Goal: Task Accomplishment & Management: Manage account settings

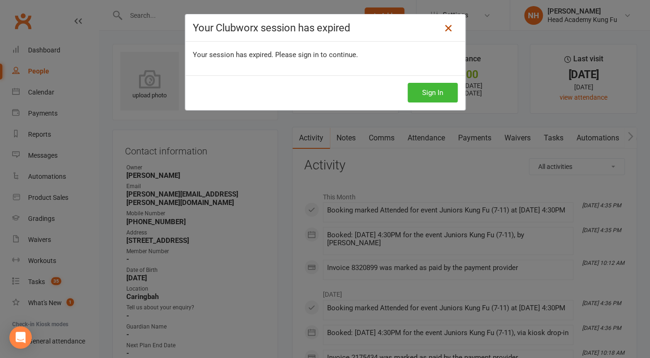
click at [444, 26] on icon at bounding box center [448, 27] width 11 height 11
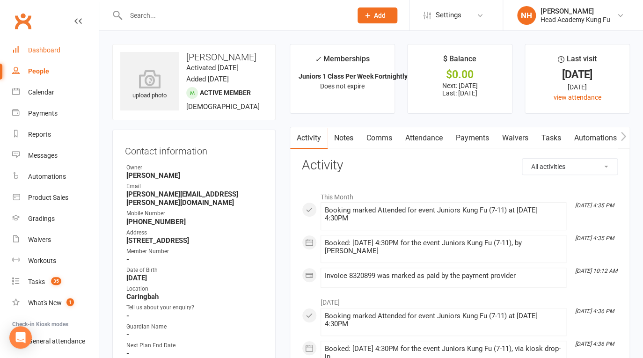
click at [50, 50] on div "Dashboard" at bounding box center [44, 49] width 32 height 7
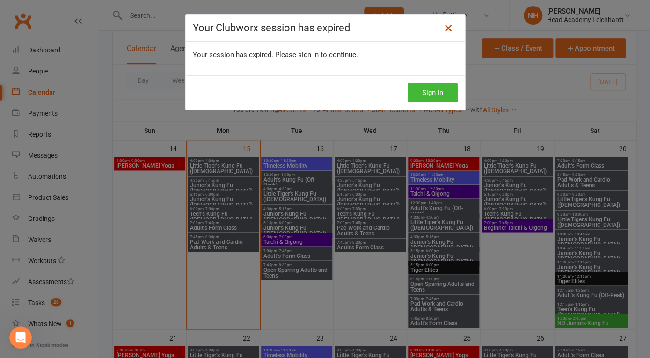
click at [443, 29] on icon at bounding box center [448, 27] width 11 height 11
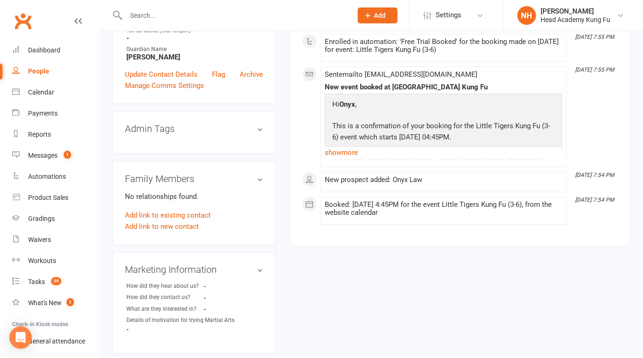
scroll to position [217, 0]
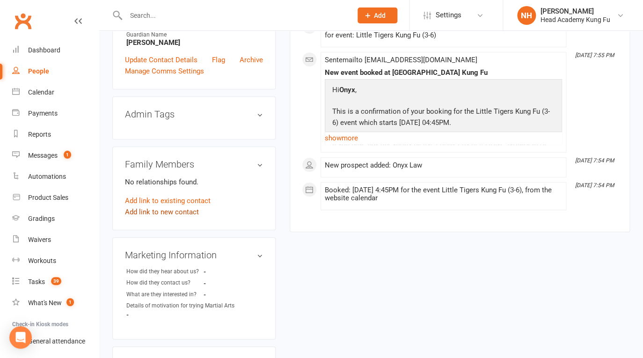
click at [175, 209] on link "Add link to new contact" at bounding box center [162, 211] width 74 height 11
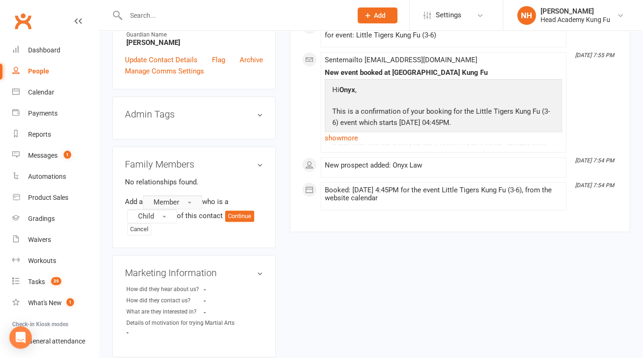
click at [189, 199] on button "Member" at bounding box center [172, 202] width 59 height 14
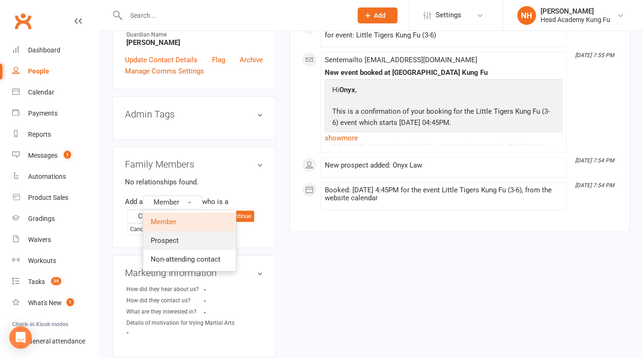
click at [178, 242] on span "Prospect" at bounding box center [165, 240] width 28 height 8
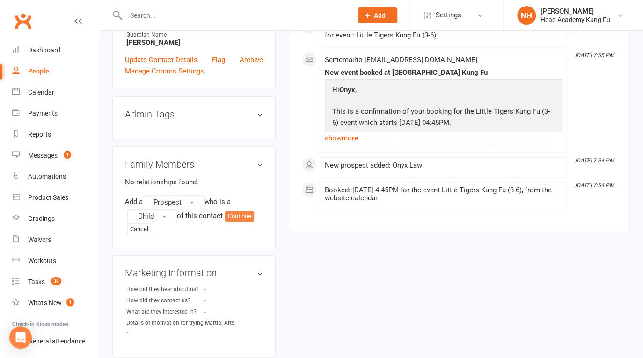
drag, startPoint x: 241, startPoint y: 217, endPoint x: 231, endPoint y: 250, distance: 34.7
click at [231, 250] on aside "upload photo Onyx Law Added 15 September, 2025 prospect Contact information Own…" at bounding box center [193, 188] width 163 height 722
click at [259, 165] on h3 "Family Members" at bounding box center [194, 164] width 138 height 10
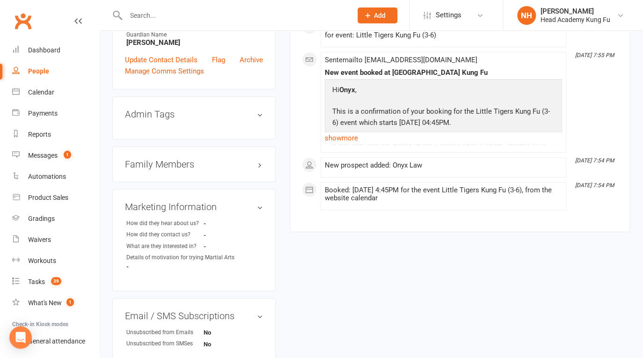
click at [259, 165] on h3 "Family Members" at bounding box center [194, 164] width 138 height 10
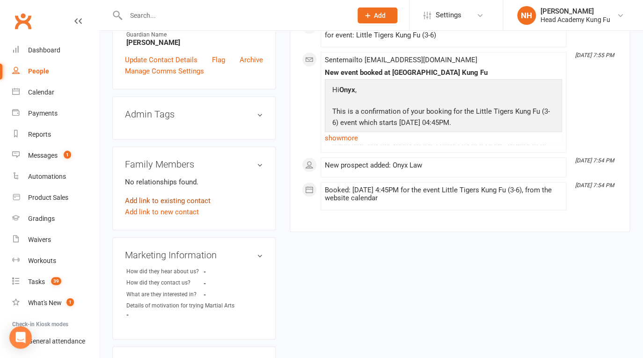
click at [180, 201] on link "Add link to existing contact" at bounding box center [168, 200] width 86 height 11
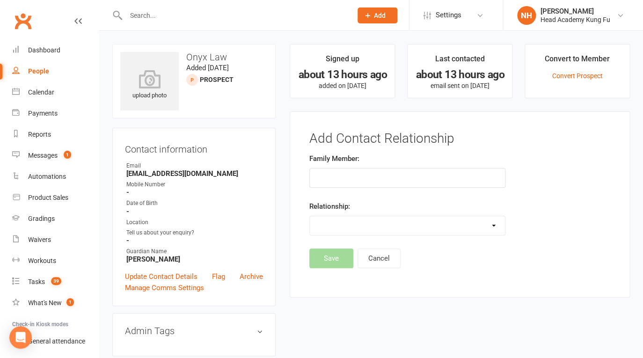
click at [336, 176] on input "text" at bounding box center [407, 178] width 196 height 20
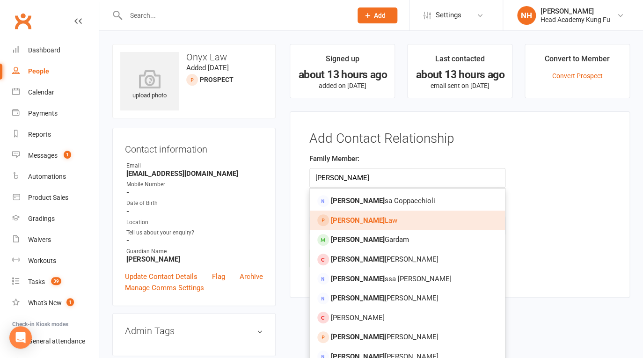
type input "eli"
click at [350, 217] on span "Eli Law" at bounding box center [364, 220] width 66 height 8
type input "[PERSON_NAME]"
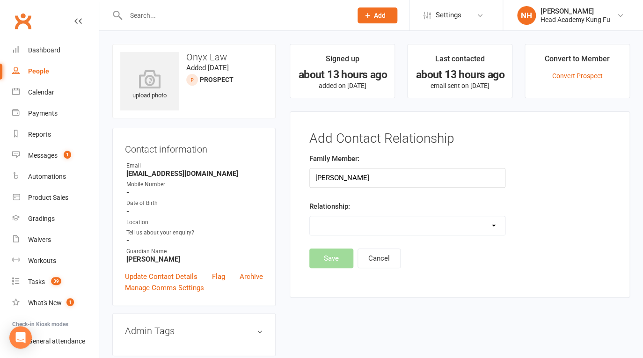
select select "2"
click option "Sibling (parent not in system)" at bounding box center [0, 0] width 0 height 0
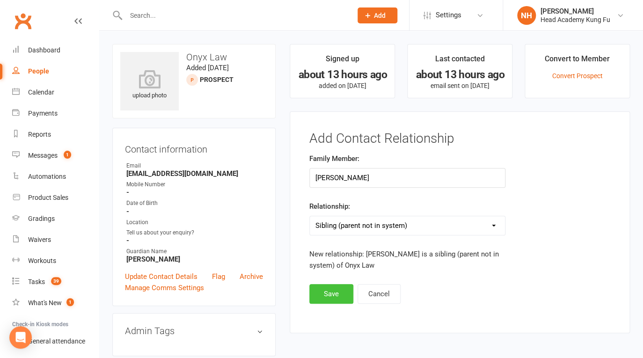
click at [331, 295] on button "Save" at bounding box center [331, 294] width 44 height 20
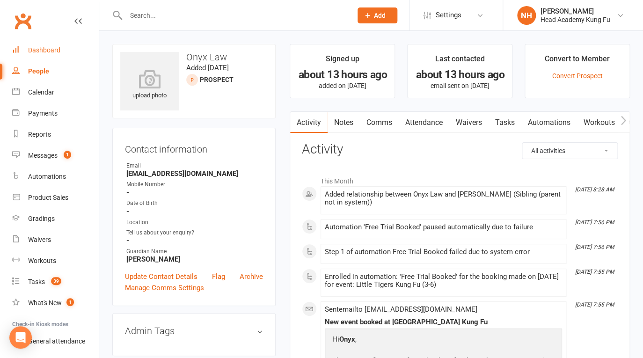
click at [48, 52] on div "Dashboard" at bounding box center [44, 49] width 32 height 7
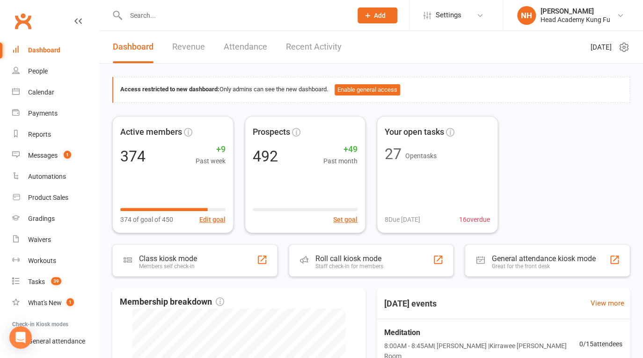
click at [175, 16] on input "text" at bounding box center [234, 15] width 222 height 13
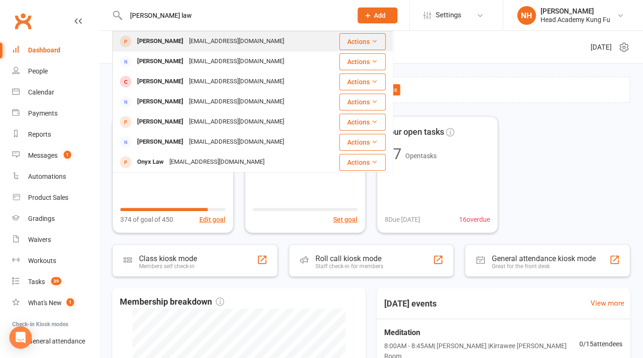
type input "eli law"
click at [153, 38] on div "Eli Law" at bounding box center [160, 42] width 52 height 14
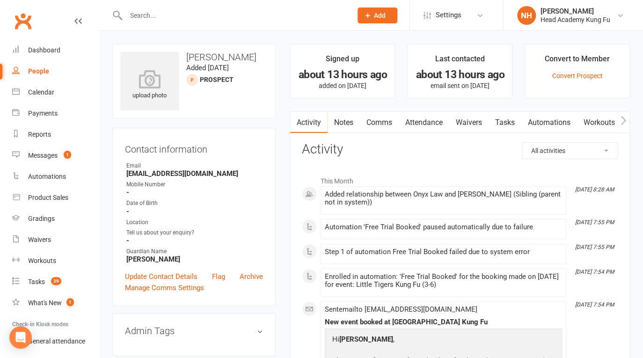
click at [509, 122] on link "Tasks" at bounding box center [505, 123] width 33 height 22
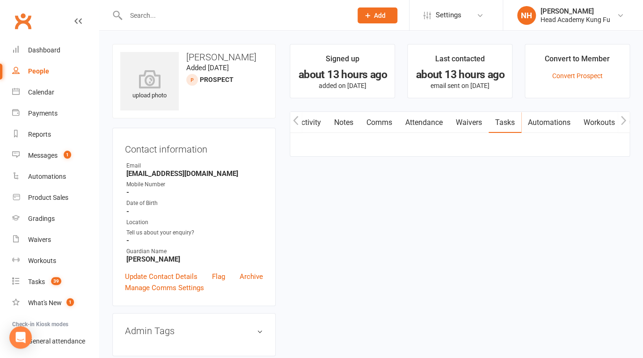
scroll to position [0, 0]
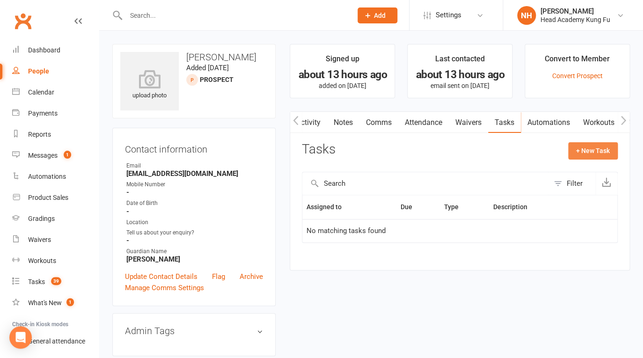
click at [598, 155] on button "+ New Task" at bounding box center [593, 150] width 50 height 17
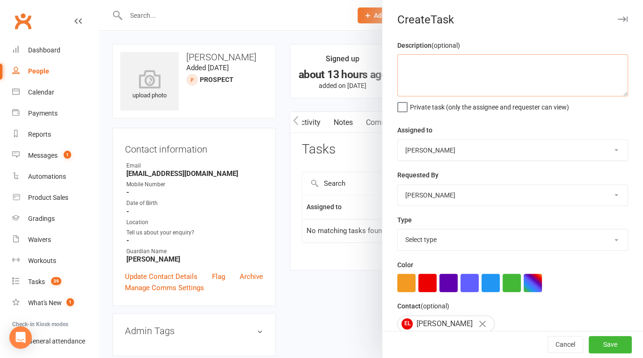
click at [406, 55] on textarea at bounding box center [512, 75] width 231 height 42
type textarea "follow up Eli and Onyx after Wednesadys trial"
click at [596, 342] on button "Save" at bounding box center [610, 344] width 43 height 17
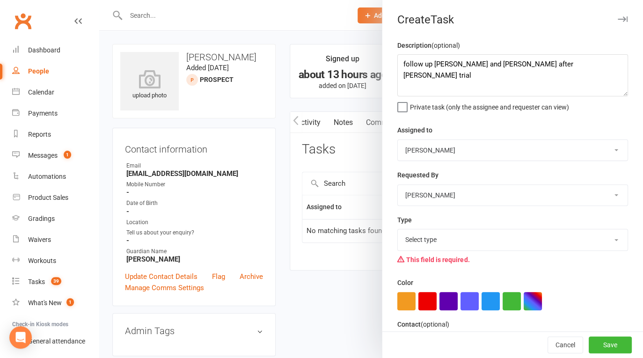
scroll to position [17, 0]
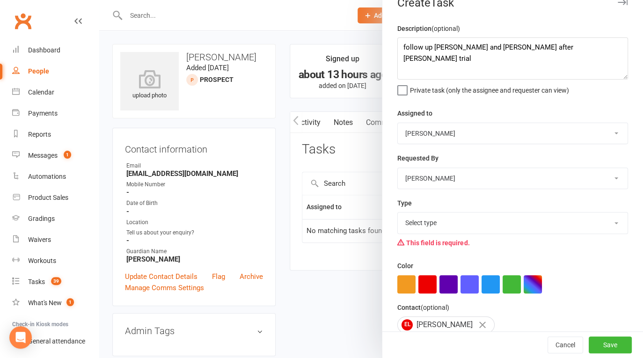
select select "14820"
click option "Phone call" at bounding box center [0, 0] width 0 height 0
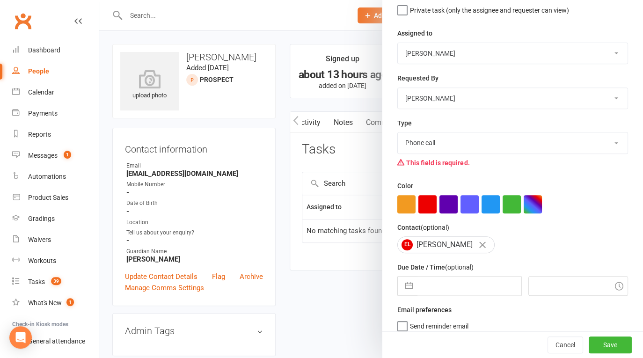
scroll to position [105, 0]
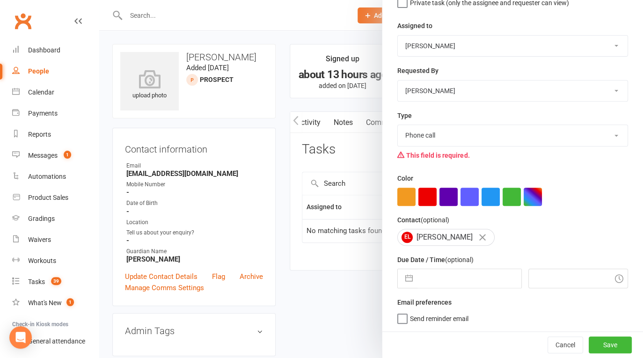
click at [402, 280] on button "button" at bounding box center [409, 278] width 17 height 19
select select "7"
select select "2025"
select select "8"
select select "2025"
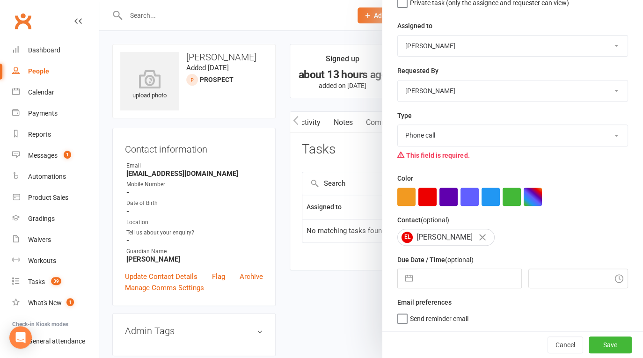
select select "9"
select select "2025"
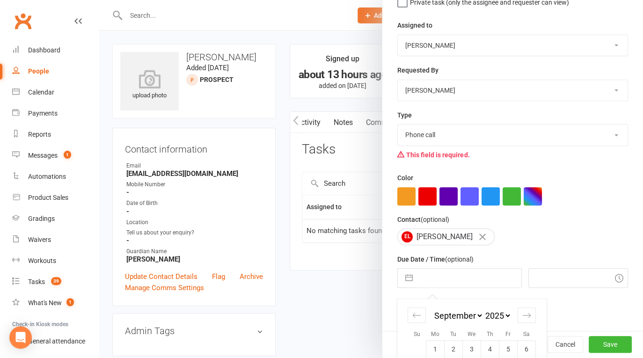
scroll to position [155, 0]
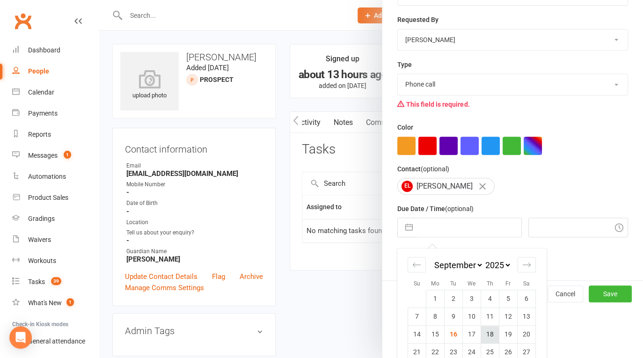
click at [483, 338] on td "18" at bounding box center [490, 335] width 18 height 18
type input "18 Sep 2025"
type input "8:30am"
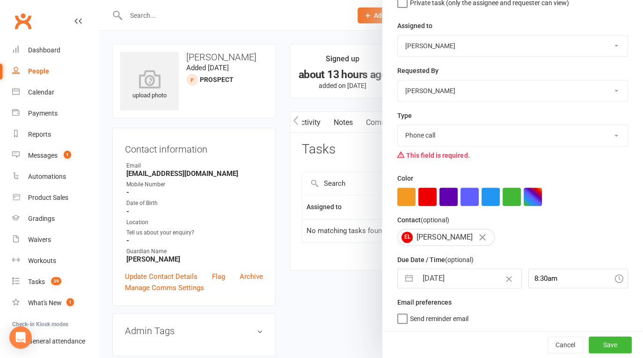
scroll to position [105, 0]
click at [589, 344] on button "Save" at bounding box center [610, 344] width 43 height 17
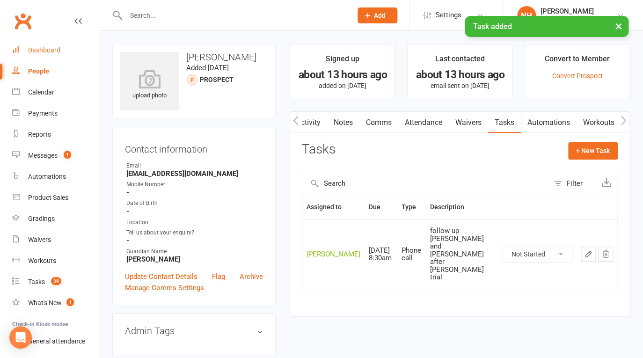
click at [47, 51] on div "Dashboard" at bounding box center [44, 49] width 32 height 7
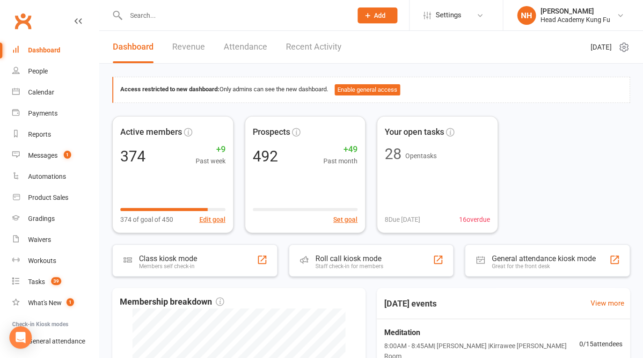
click at [163, 20] on input "text" at bounding box center [234, 15] width 222 height 13
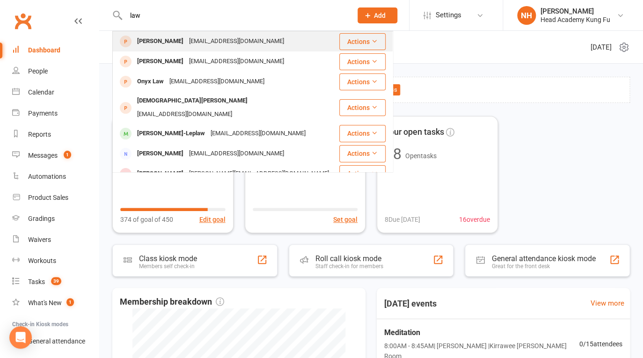
type input "law"
click at [163, 38] on div "Johanna Law" at bounding box center [160, 42] width 52 height 14
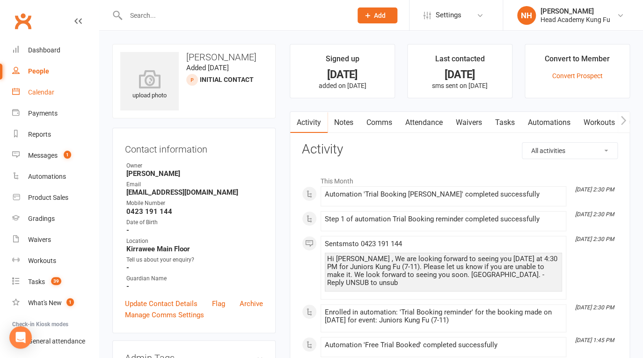
click at [38, 88] on link "Calendar" at bounding box center [55, 92] width 87 height 21
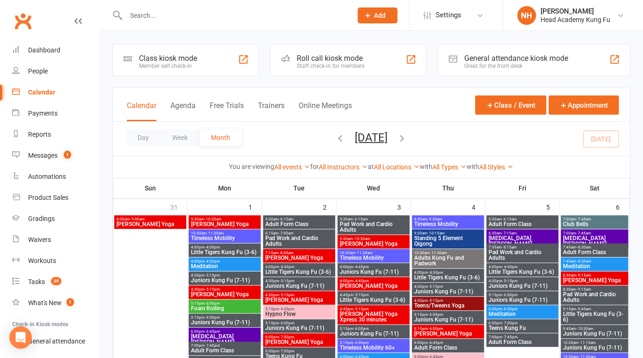
click at [597, 238] on span "Tai Chi Qigong" at bounding box center [595, 240] width 64 height 11
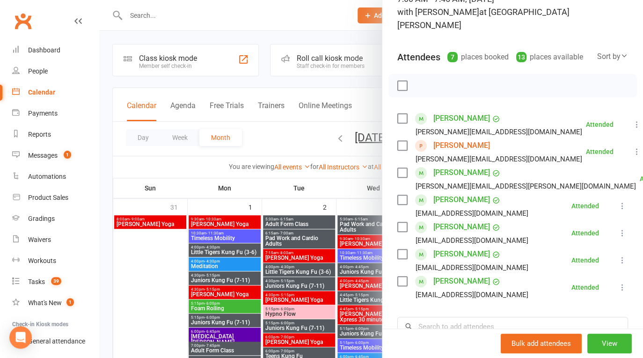
scroll to position [76, 0]
click at [632, 149] on icon at bounding box center [636, 151] width 9 height 9
click at [556, 191] on link "Remove" at bounding box center [595, 189] width 93 height 19
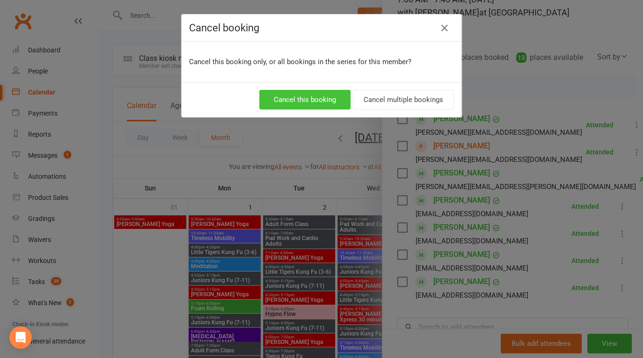
click at [299, 102] on button "Cancel this booking" at bounding box center [304, 100] width 91 height 20
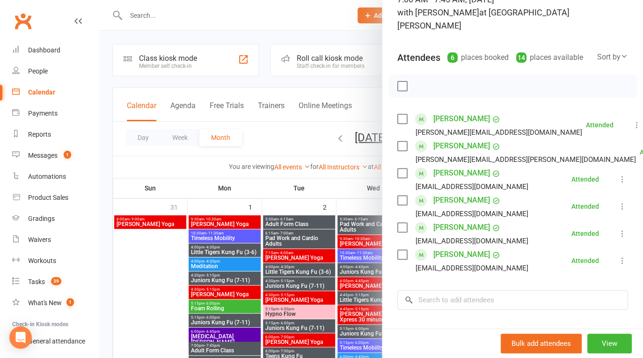
scroll to position [152, 0]
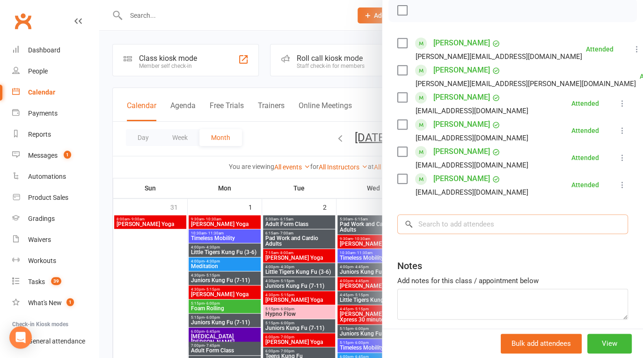
click at [453, 228] on input "search" at bounding box center [512, 224] width 231 height 20
type input "jen"
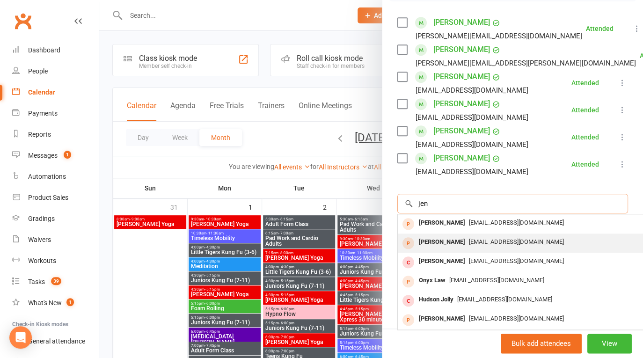
scroll to position [196, 0]
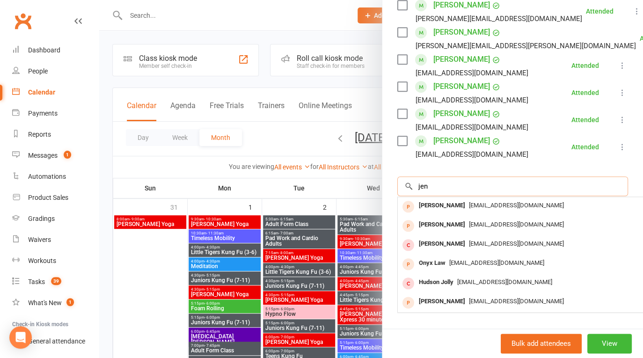
drag, startPoint x: 419, startPoint y: 179, endPoint x: 381, endPoint y: 179, distance: 38.4
click at [397, 179] on input "jen" at bounding box center [512, 186] width 231 height 20
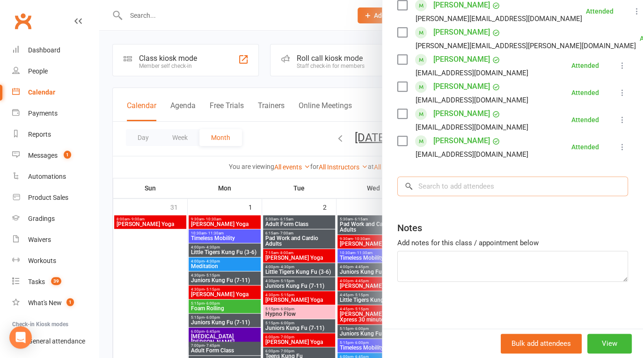
scroll to position [189, 0]
click at [303, 27] on div at bounding box center [371, 179] width 544 height 358
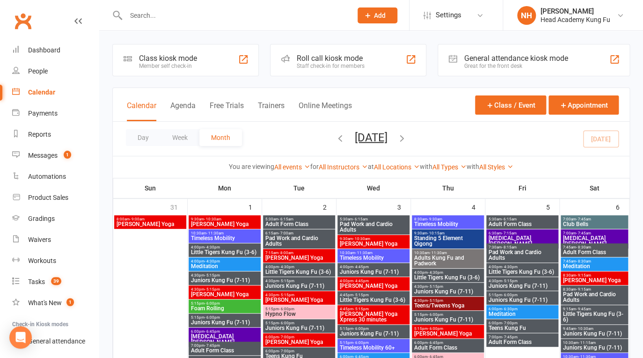
click at [380, 16] on span "Add" at bounding box center [380, 15] width 12 height 7
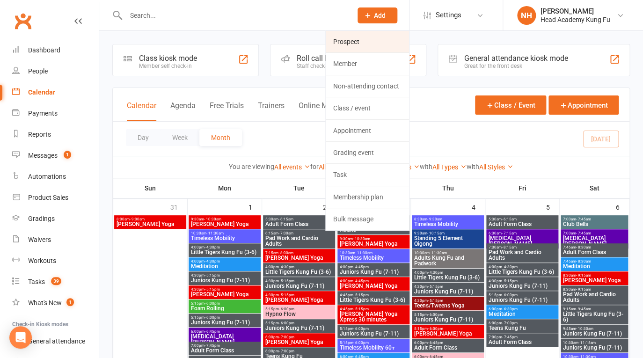
click at [367, 46] on link "Prospect" at bounding box center [367, 42] width 83 height 22
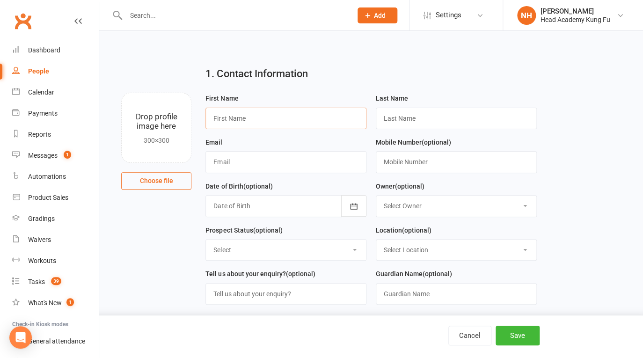
click at [236, 120] on input "text" at bounding box center [285, 119] width 161 height 22
click at [243, 161] on input "text" at bounding box center [285, 162] width 161 height 22
paste input "savignanotiana@gmail.com"
type input "savignanotiana@gmail.com"
click at [245, 120] on input "text" at bounding box center [285, 119] width 161 height 22
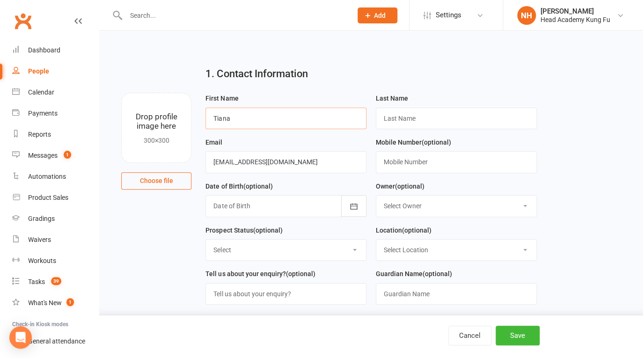
type input "Tiana"
type input "Savignano"
click at [413, 160] on input "text" at bounding box center [456, 162] width 161 height 22
paste input "0478 134 350"
type input "0478 134 350"
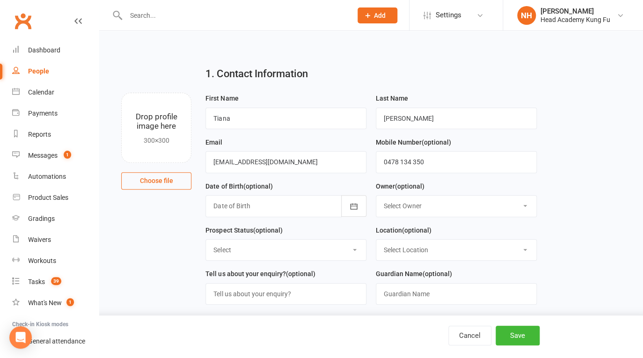
select select "0"
click option "[PERSON_NAME]" at bounding box center [0, 0] width 0 height 0
select select "Initial Contact"
click option "Initial Contact" at bounding box center [0, 0] width 0 height 0
click at [251, 286] on input "text" at bounding box center [285, 294] width 161 height 22
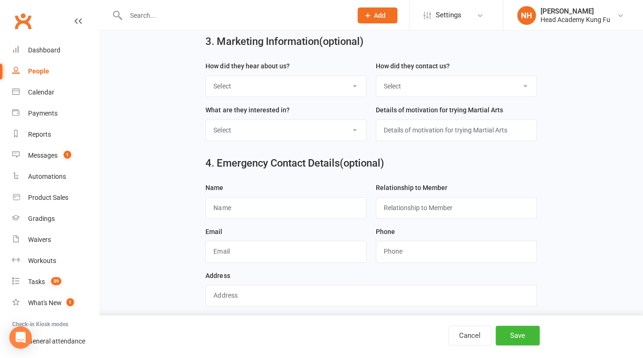
scroll to position [342, 0]
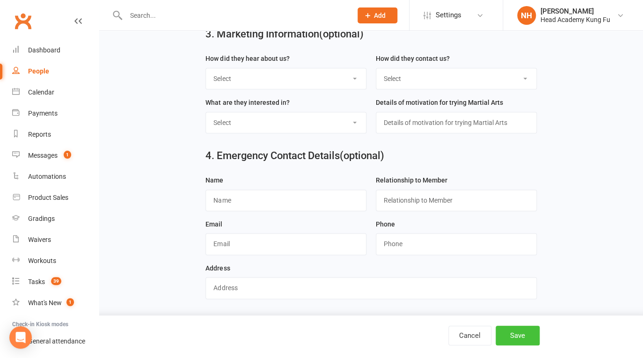
type input "Little Tigers"
click at [510, 330] on button "Save" at bounding box center [518, 336] width 44 height 20
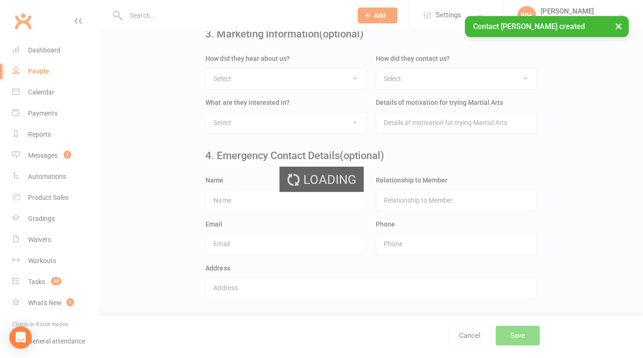
scroll to position [0, 0]
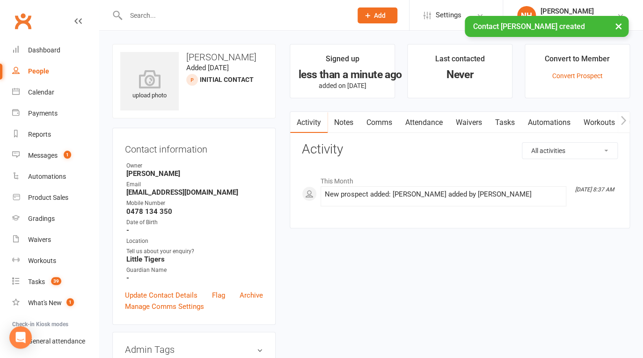
click at [507, 123] on link "Tasks" at bounding box center [505, 123] width 33 height 22
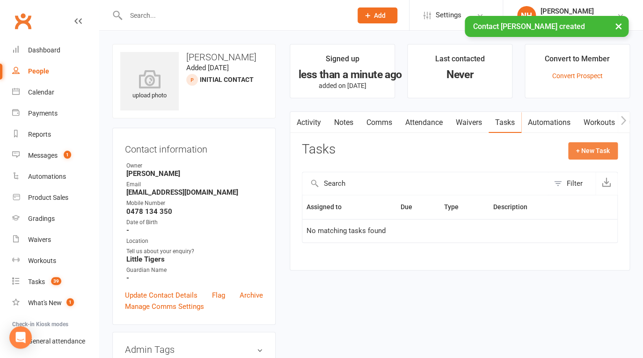
click at [609, 158] on button "+ New Task" at bounding box center [593, 150] width 50 height 17
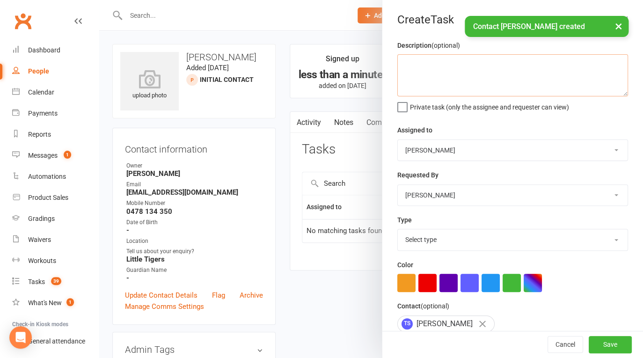
click at [405, 58] on textarea at bounding box center [512, 75] width 231 height 42
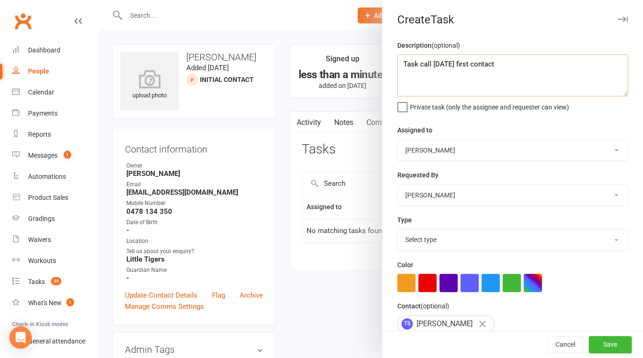
type textarea "Task call today first contact"
select select "14820"
click option "Phone call" at bounding box center [0, 0] width 0 height 0
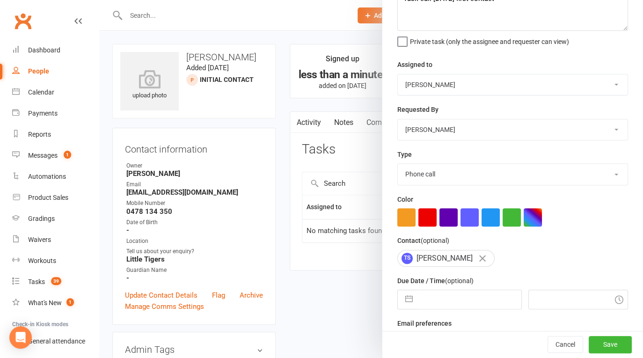
scroll to position [87, 0]
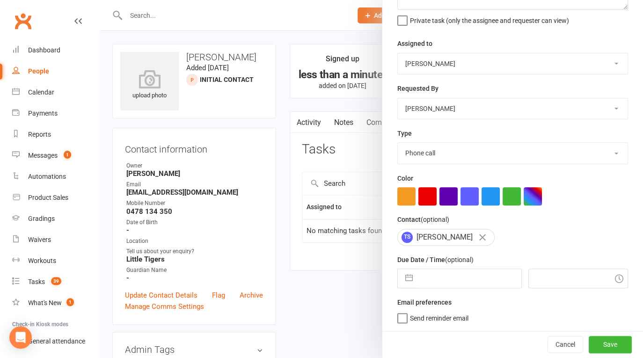
select select "7"
select select "2025"
select select "8"
select select "2025"
select select "9"
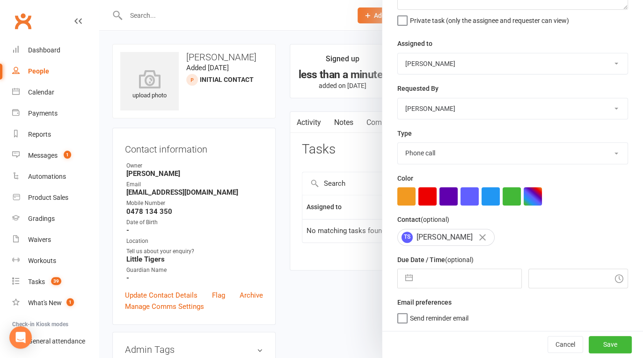
select select "2025"
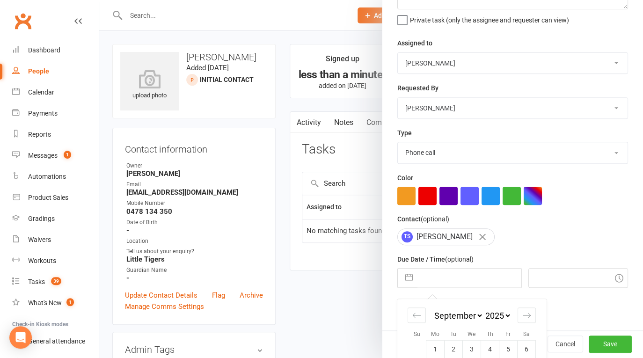
click at [466, 285] on input "text" at bounding box center [469, 278] width 104 height 19
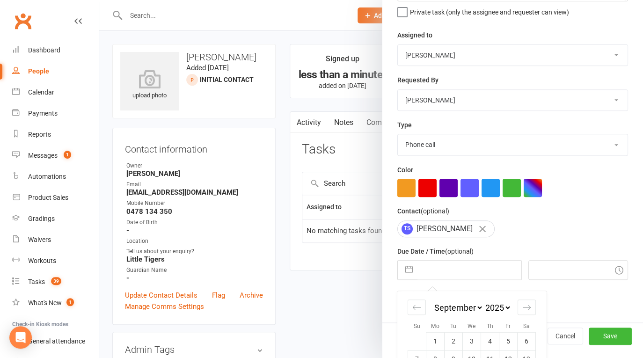
scroll to position [170, 0]
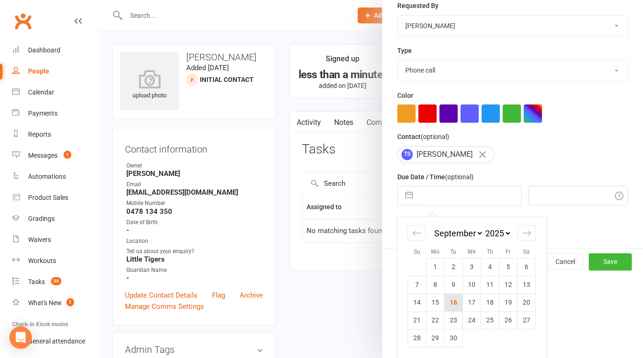
click at [446, 301] on td "16" at bounding box center [454, 302] width 18 height 18
type input "16 Sep 2025"
type input "8:45am"
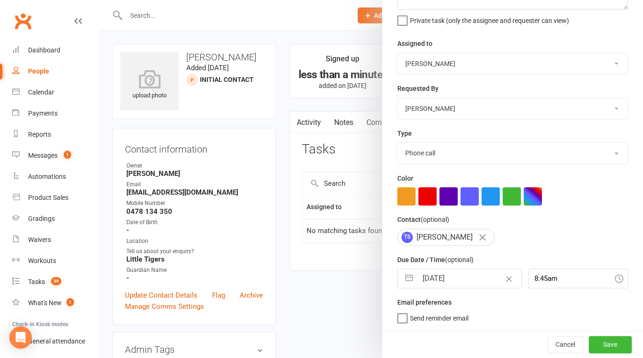
scroll to position [87, 0]
click at [605, 351] on button "Save" at bounding box center [610, 344] width 43 height 17
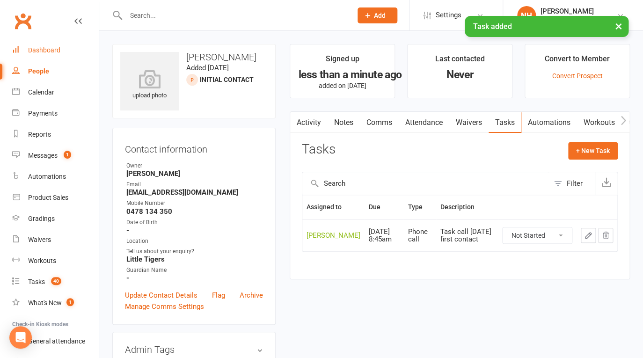
click at [38, 48] on div "Dashboard" at bounding box center [44, 49] width 32 height 7
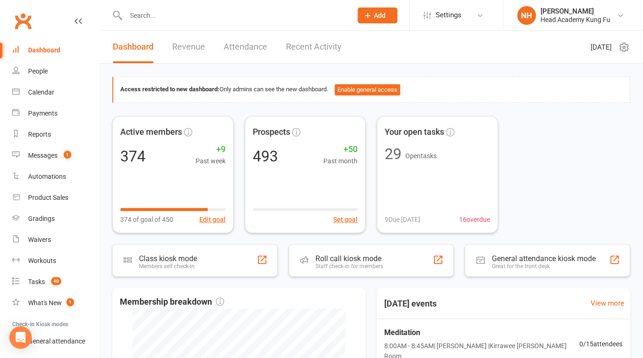
click at [372, 14] on button "Add" at bounding box center [378, 15] width 40 height 16
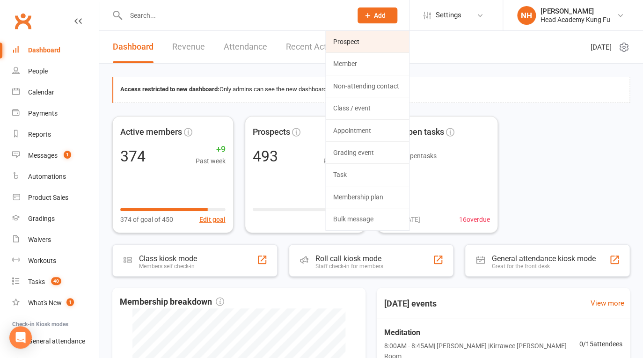
click at [350, 31] on link "Prospect" at bounding box center [367, 42] width 83 height 22
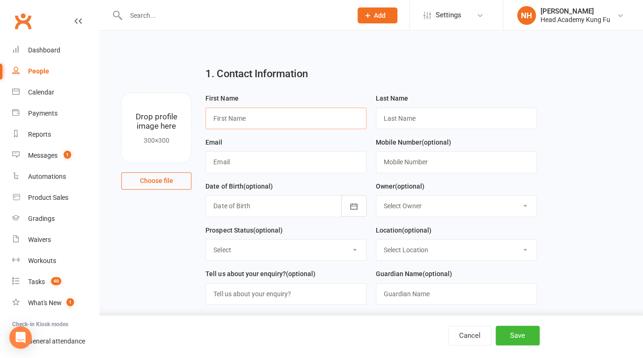
click at [292, 117] on input "text" at bounding box center [285, 119] width 161 height 22
type input "Gina"
type input "M"
paste input "endeavournk@gmail.com"
type input "endeavournk@gmail.com"
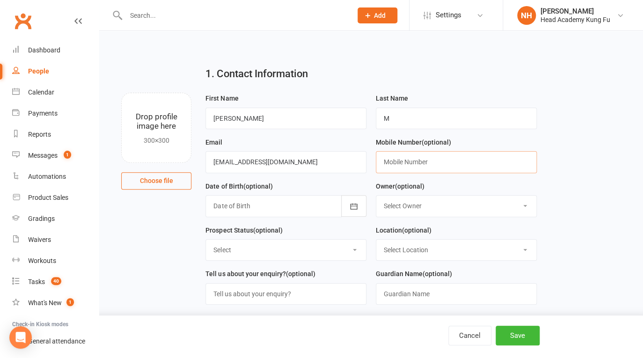
paste input "0420 854 459"
type input "0420 854 459"
select select "0"
click option "[PERSON_NAME]" at bounding box center [0, 0] width 0 height 0
select select "Initial Contact"
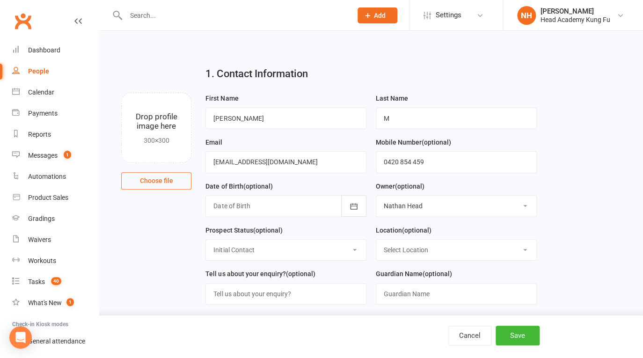
click option "Initial Contact" at bounding box center [0, 0] width 0 height 0
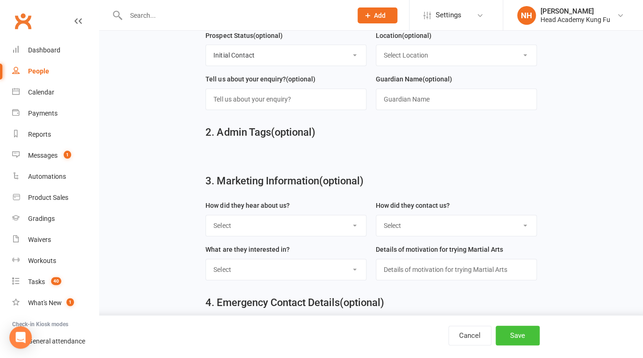
click at [532, 342] on button "Save" at bounding box center [518, 336] width 44 height 20
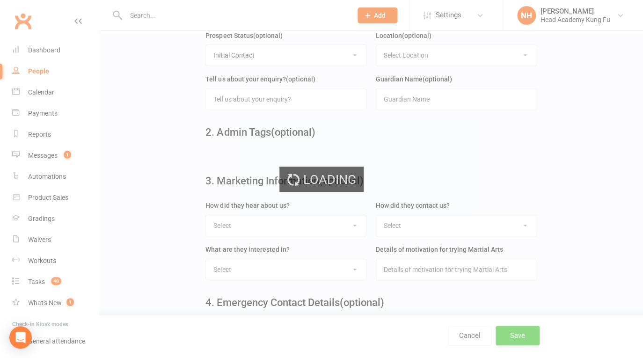
scroll to position [0, 0]
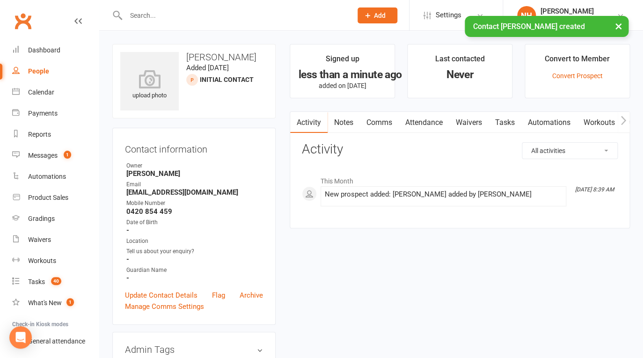
click at [510, 117] on link "Tasks" at bounding box center [505, 123] width 33 height 22
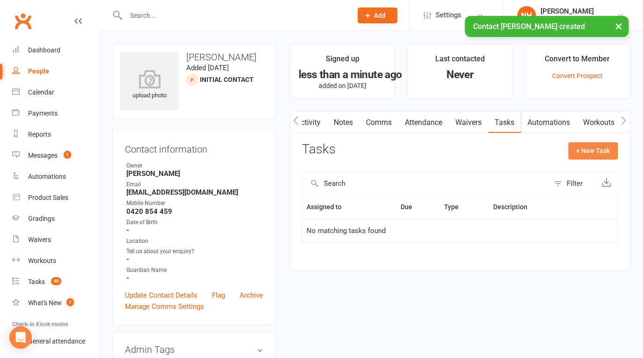
click at [592, 157] on button "+ New Task" at bounding box center [593, 150] width 50 height 17
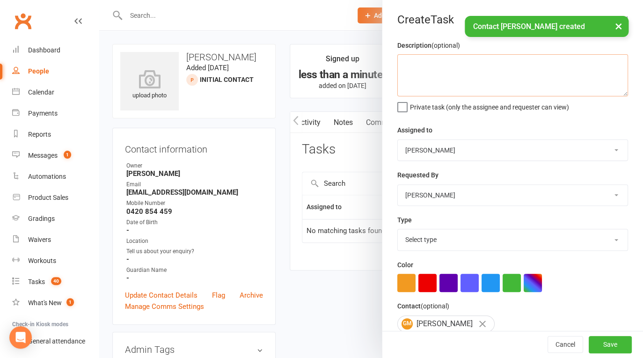
click at [416, 68] on textarea at bounding box center [512, 75] width 231 height 42
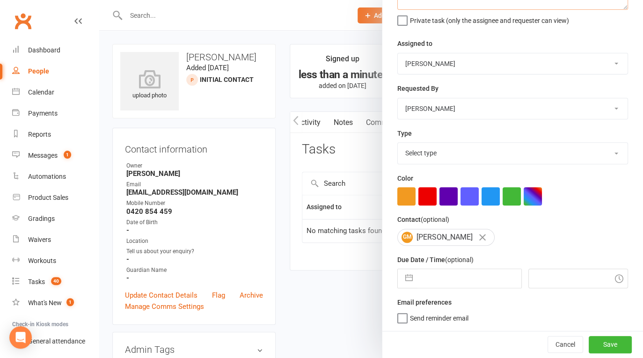
scroll to position [87, 0]
type textarea "call today"
click at [447, 279] on input "text" at bounding box center [469, 278] width 104 height 19
select select "7"
select select "2025"
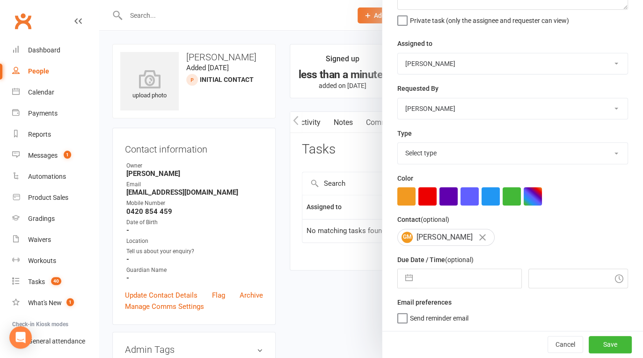
select select "8"
select select "2025"
select select "9"
select select "2025"
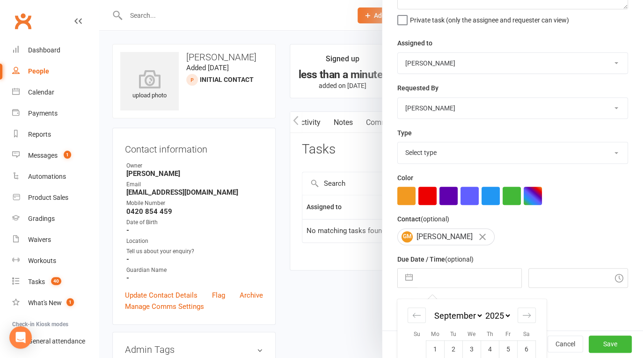
scroll to position [170, 0]
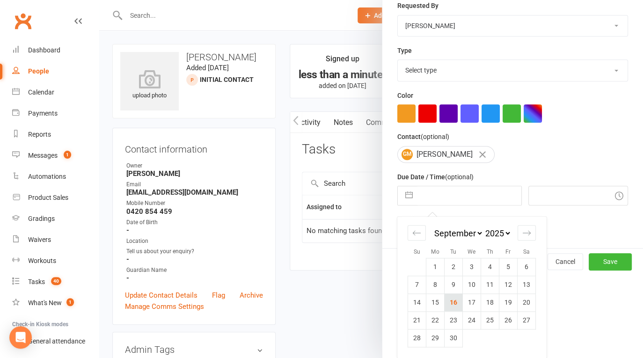
click at [445, 304] on td "16" at bounding box center [454, 302] width 18 height 18
type input "16 Sep 2025"
type input "8:45am"
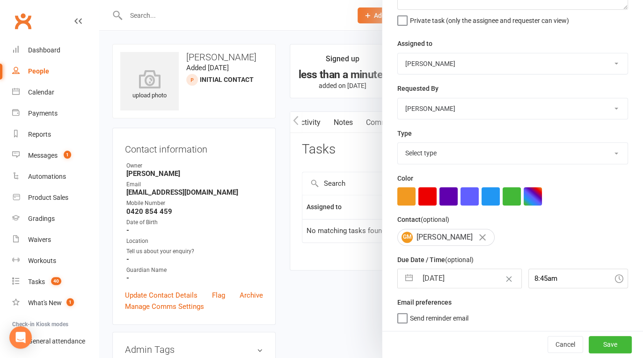
scroll to position [87, 0]
click at [596, 347] on button "Save" at bounding box center [610, 344] width 43 height 17
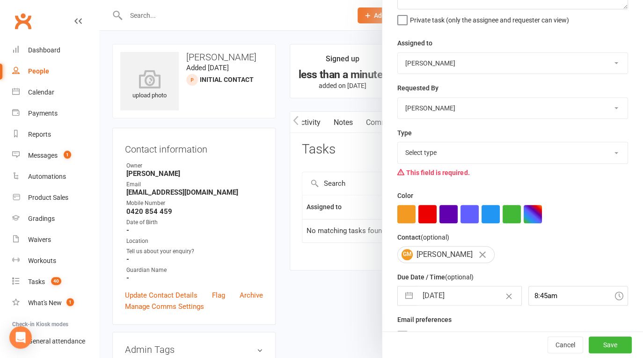
select select "14820"
click option "Phone call" at bounding box center [0, 0] width 0 height 0
click at [603, 342] on button "Save" at bounding box center [610, 344] width 43 height 17
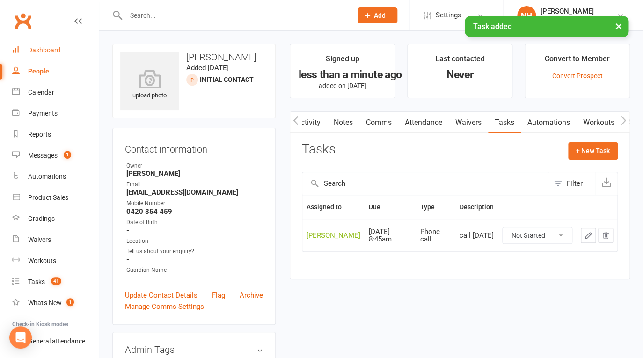
click at [46, 49] on div "Dashboard" at bounding box center [44, 49] width 32 height 7
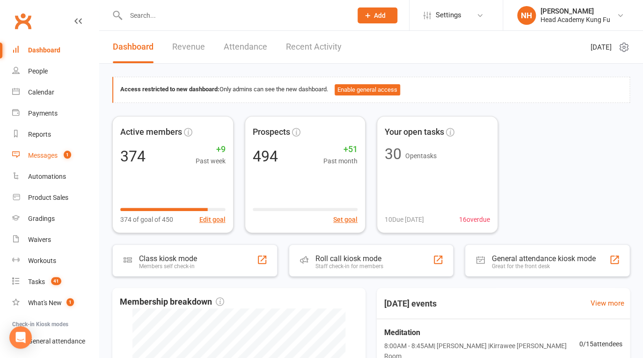
click at [57, 154] on div "Messages" at bounding box center [42, 155] width 29 height 7
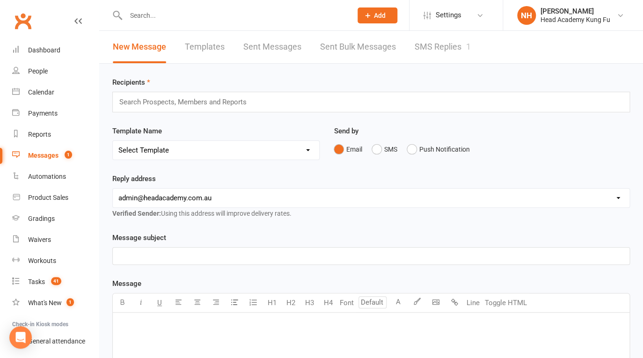
click at [444, 46] on link "SMS Replies 1" at bounding box center [443, 47] width 56 height 32
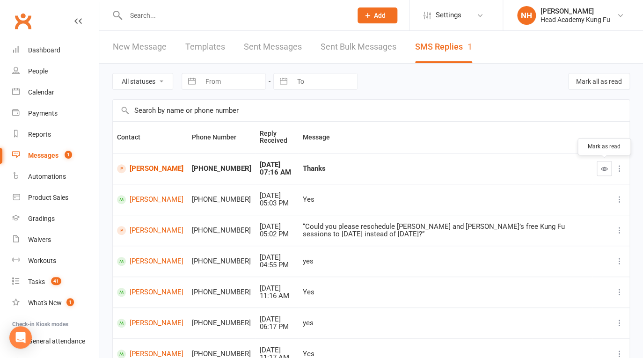
click at [600, 168] on button "button" at bounding box center [604, 168] width 15 height 15
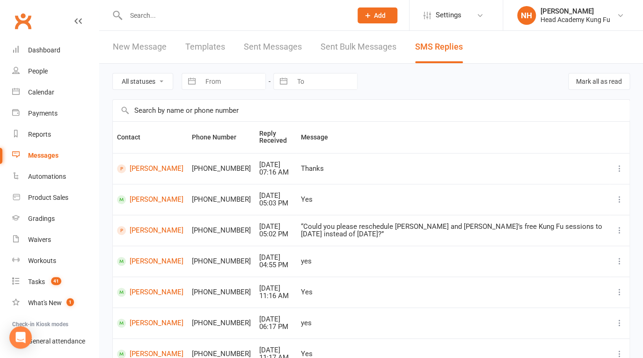
click at [153, 8] on div at bounding box center [228, 15] width 233 height 30
click at [154, 14] on input "text" at bounding box center [234, 15] width 222 height 13
paste input "0409832258"
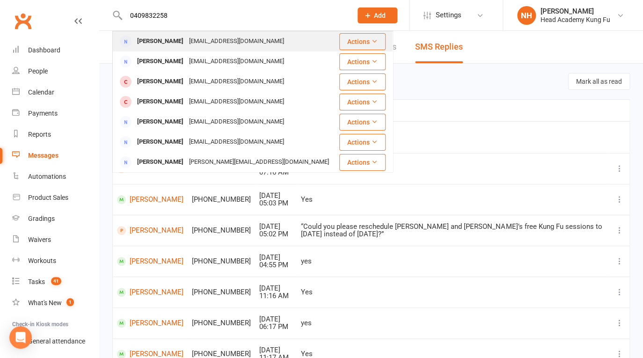
type input "0409832258"
click at [162, 44] on div "Sharon Lee" at bounding box center [160, 42] width 52 height 14
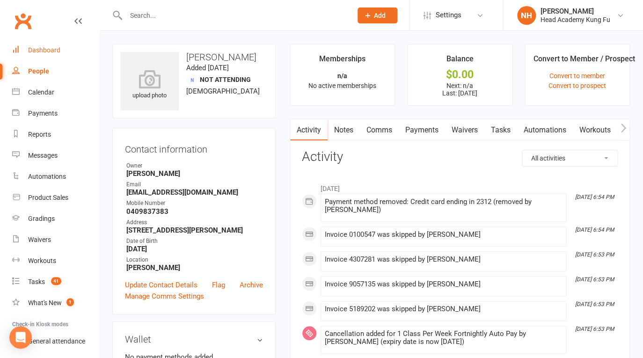
click at [51, 52] on div "Dashboard" at bounding box center [44, 49] width 32 height 7
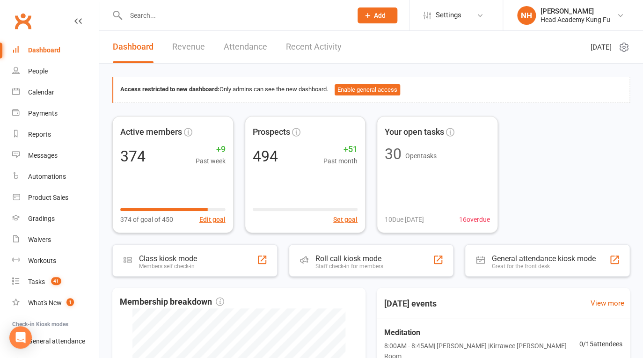
click at [160, 16] on input "text" at bounding box center [234, 15] width 222 height 13
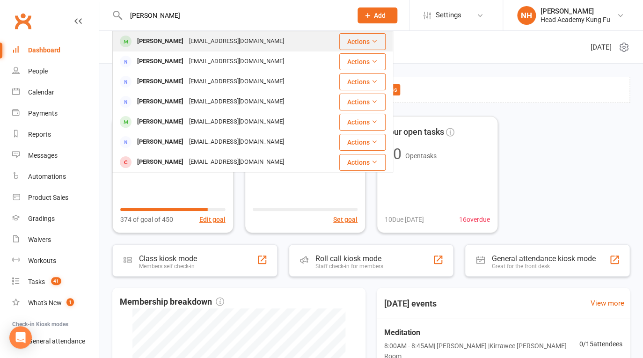
type input "angeline"
click at [157, 46] on div "Angeline Gotidoc" at bounding box center [160, 42] width 52 height 14
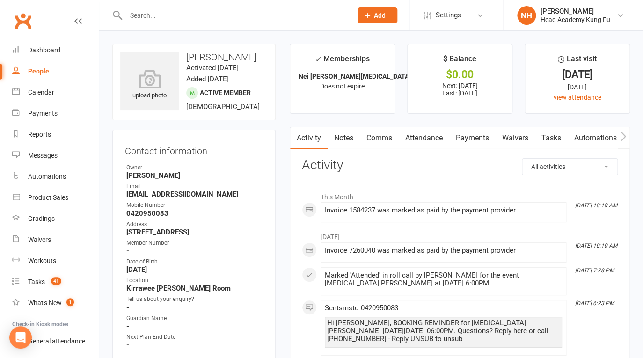
click at [475, 138] on link "Payments" at bounding box center [472, 138] width 46 height 22
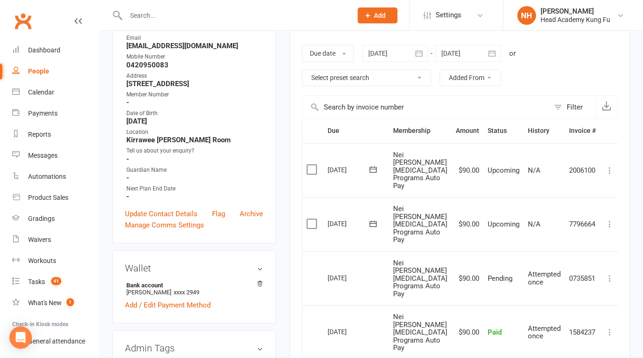
scroll to position [172, 0]
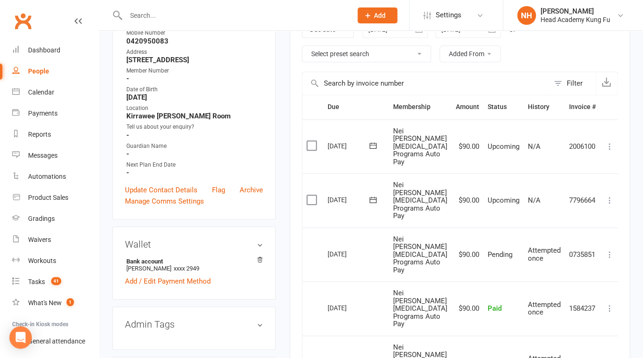
click at [350, 247] on div "16 Sep 2025" at bounding box center [349, 254] width 43 height 15
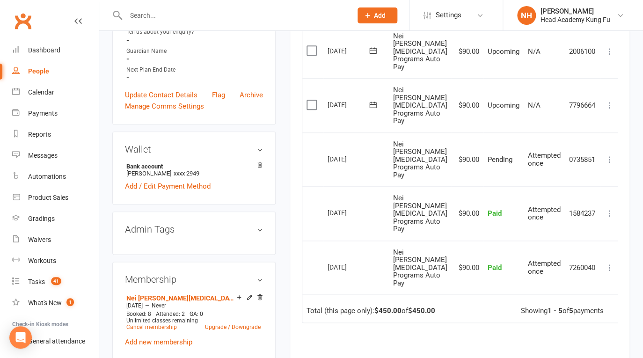
scroll to position [300, 0]
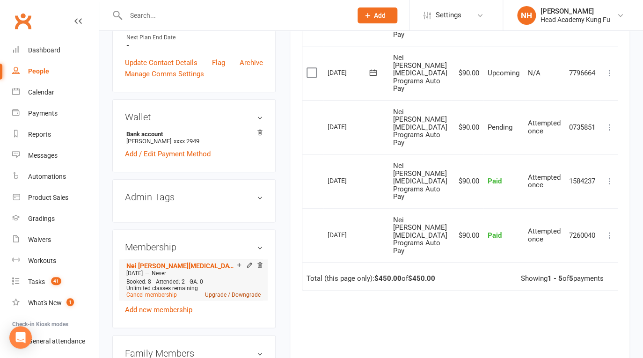
click at [239, 298] on link "Upgrade / Downgrade" at bounding box center [233, 295] width 56 height 7
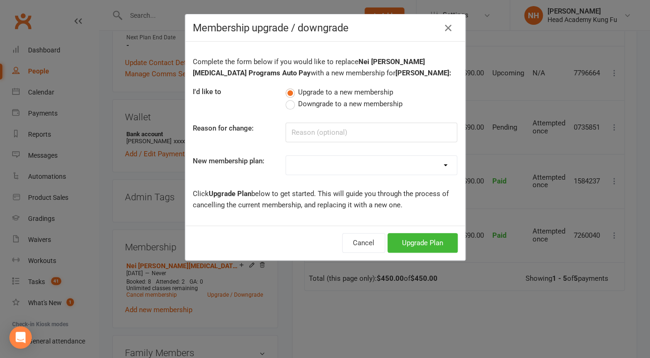
click at [319, 105] on span "Downgrade to a new membership" at bounding box center [350, 103] width 104 height 10
click at [292, 98] on input "Downgrade to a new membership" at bounding box center [288, 98] width 6 height 0
click at [335, 133] on input at bounding box center [371, 133] width 172 height 20
type input "busy"
click at [286, 156] on select "Little Tigers 1 Class Per week Little Tigers 2 Class Per week Little Tigers 3 C…" at bounding box center [371, 165] width 171 height 19
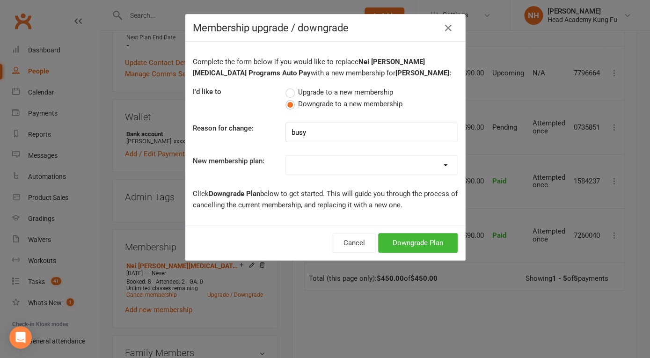
select select "25"
click at [410, 241] on button "Downgrade Plan" at bounding box center [418, 243] width 80 height 20
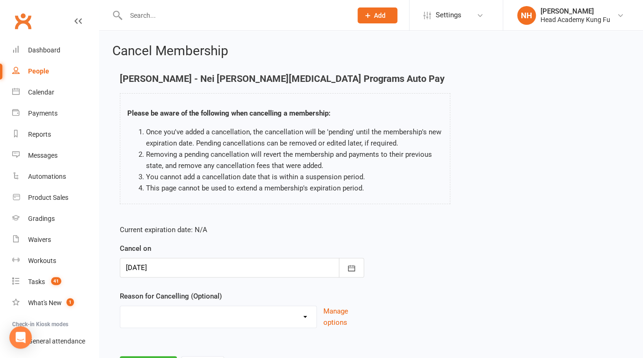
scroll to position [46, 0]
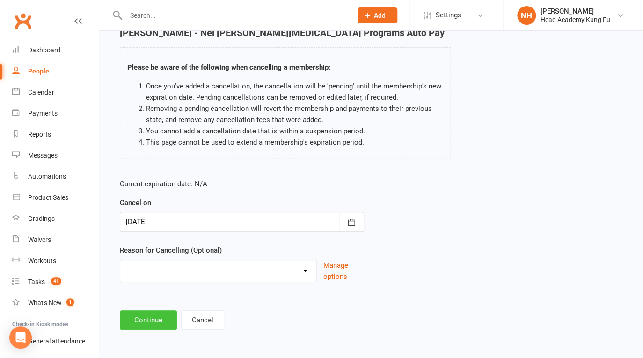
click at [148, 321] on button "Continue" at bounding box center [148, 320] width 57 height 20
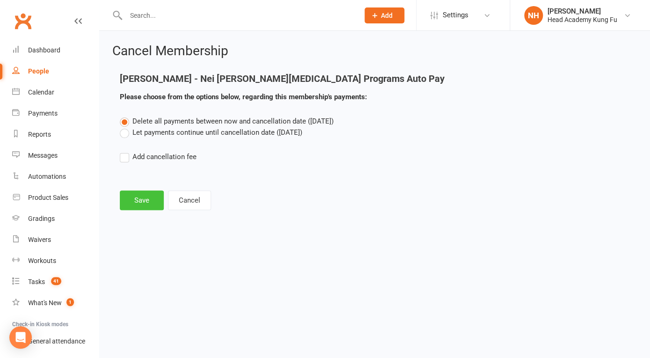
click at [137, 201] on button "Save" at bounding box center [142, 200] width 44 height 20
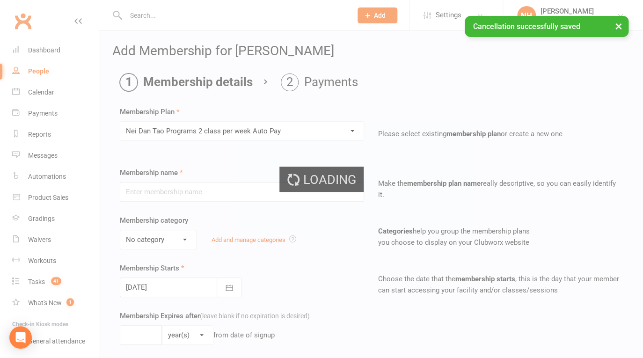
type input "Nei Dan Tao Programs 2 class per week Auto Pay"
select select "4"
type input "0"
type input "2"
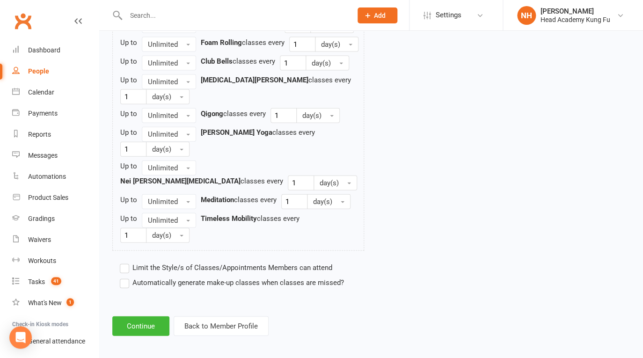
scroll to position [714, 0]
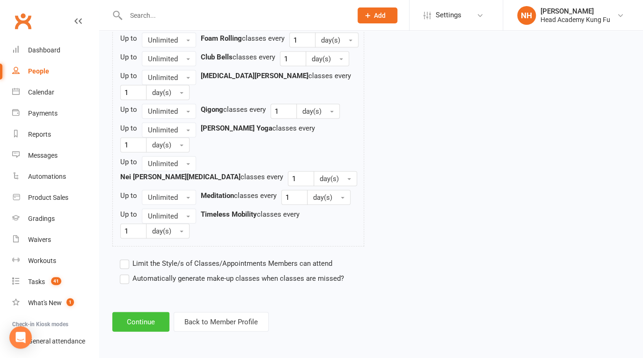
click at [149, 320] on button "Continue" at bounding box center [140, 322] width 57 height 20
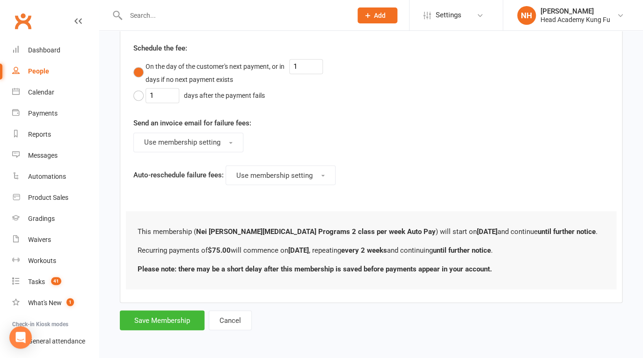
scroll to position [0, 0]
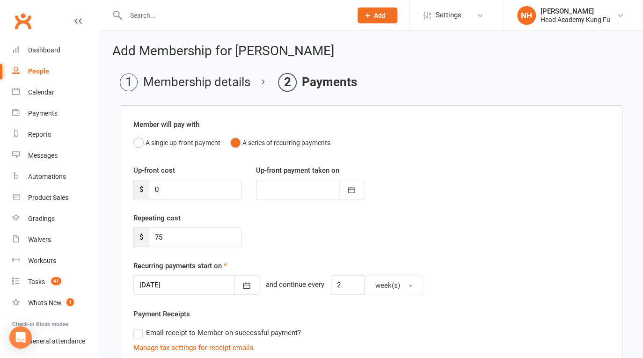
click at [199, 284] on div at bounding box center [196, 285] width 126 height 20
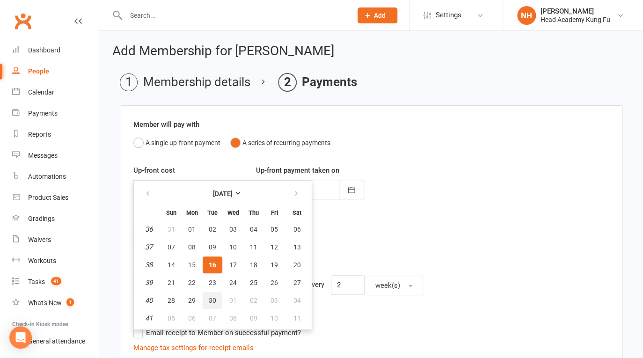
click at [210, 298] on span "30" at bounding box center [212, 300] width 7 height 7
type input "30 Sep 2025"
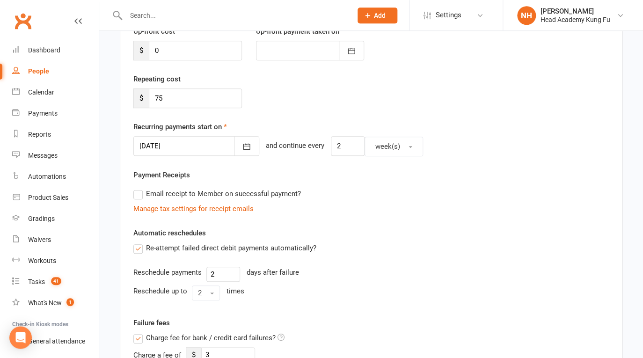
scroll to position [142, 0]
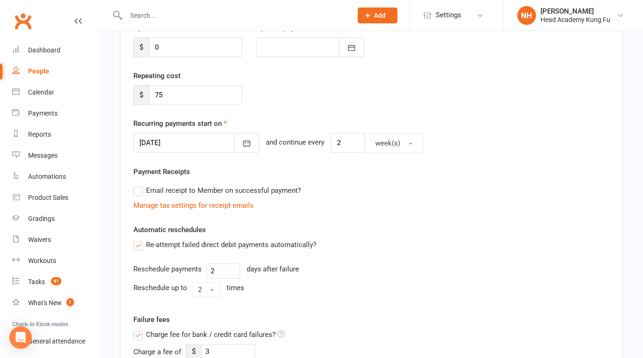
click at [188, 138] on div at bounding box center [196, 143] width 126 height 20
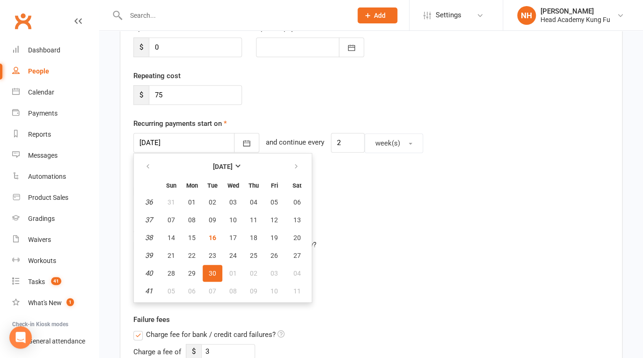
click at [215, 274] on span "30" at bounding box center [212, 273] width 7 height 7
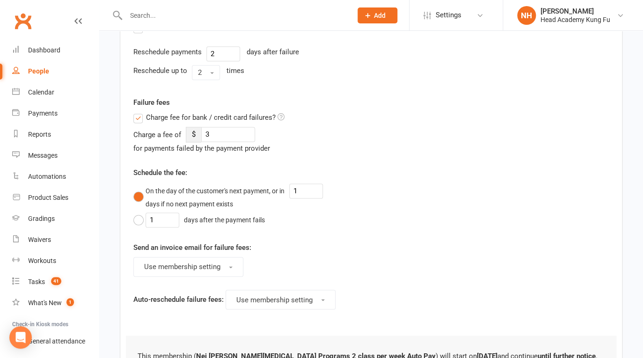
scroll to position [484, 0]
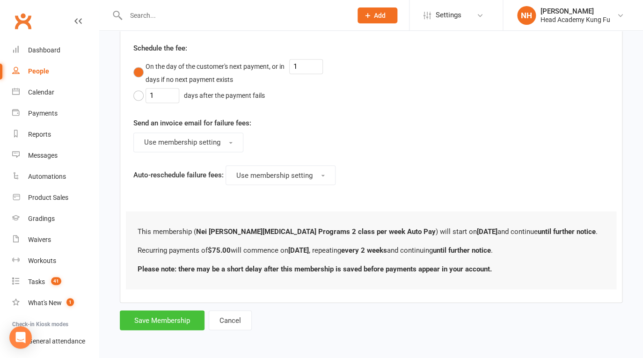
click at [170, 317] on button "Save Membership" at bounding box center [162, 320] width 85 height 20
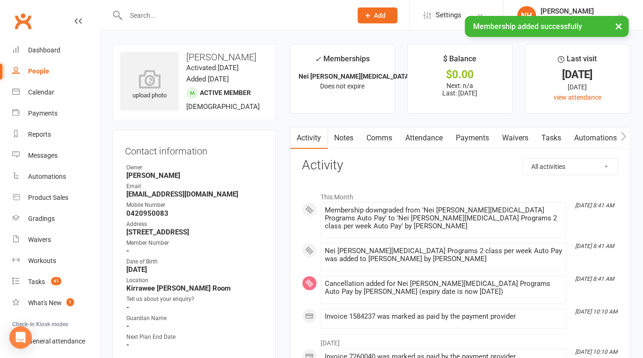
click at [161, 17] on input "text" at bounding box center [234, 15] width 222 height 13
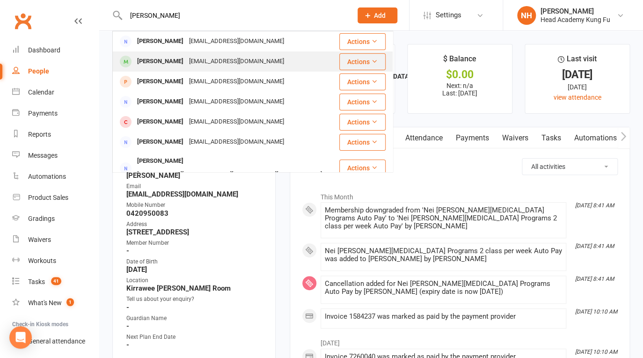
type input "ryan"
click at [160, 62] on div "Ryan King" at bounding box center [160, 62] width 52 height 14
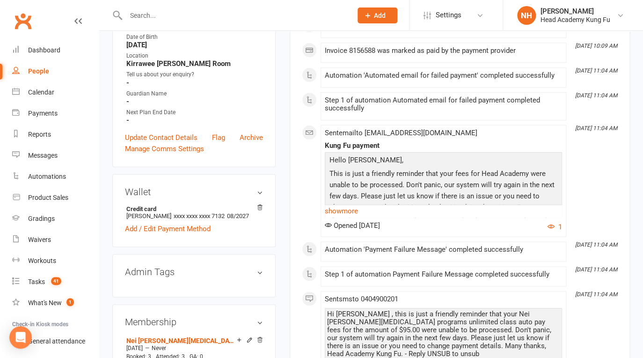
scroll to position [314, 0]
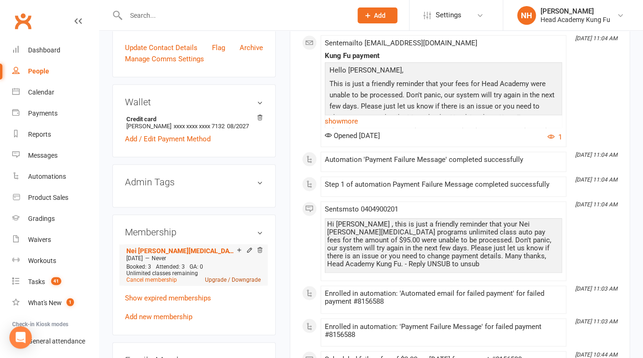
click at [229, 279] on link "Upgrade / Downgrade" at bounding box center [233, 280] width 56 height 7
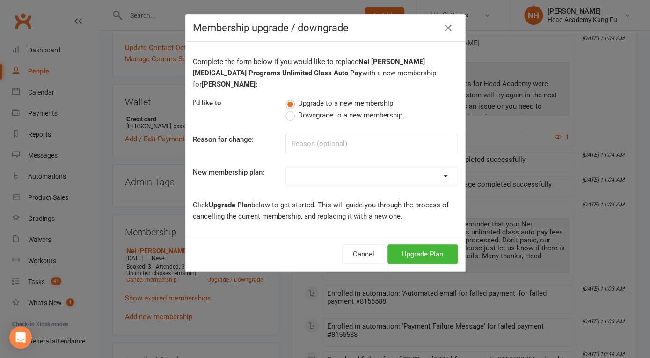
click at [291, 110] on label "Downgrade to a new membership" at bounding box center [343, 115] width 117 height 11
click at [291, 110] on input "Downgrade to a new membership" at bounding box center [288, 110] width 6 height 0
click at [320, 134] on input at bounding box center [371, 144] width 172 height 20
type input "busy"
click at [286, 167] on select "Little Tigers 1 Class Per week Little Tigers 2 Class Per week Little Tigers 3 C…" at bounding box center [371, 176] width 171 height 19
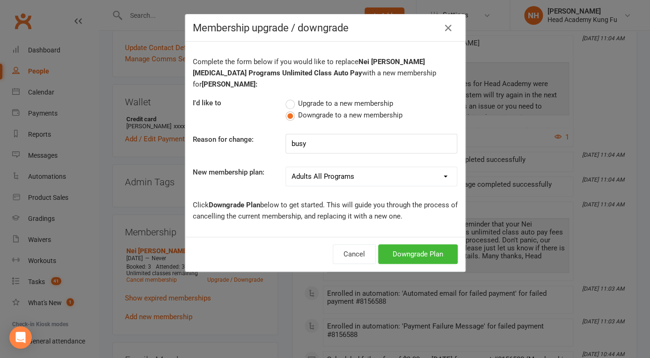
click option "Adults All Programs" at bounding box center [0, 0] width 0 height 0
click at [286, 167] on select "Little Tigers 1 Class Per week Little Tigers 2 Class Per week Little Tigers 3 C…" at bounding box center [371, 176] width 171 height 19
select select "25"
click option "Nei Dan Tao Programs 2 class per week Auto Pay" at bounding box center [0, 0] width 0 height 0
click at [409, 247] on button "Downgrade Plan" at bounding box center [418, 254] width 80 height 20
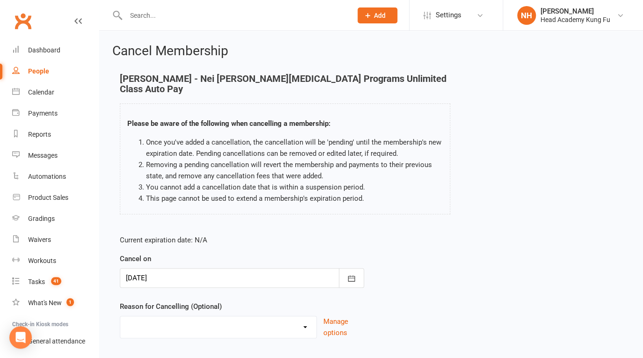
click at [120, 316] on select "Holiday Injury Too many activities Other reason" at bounding box center [218, 325] width 196 height 19
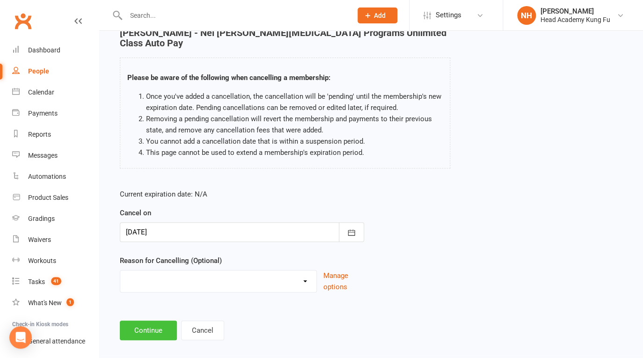
click at [140, 321] on button "Continue" at bounding box center [148, 331] width 57 height 20
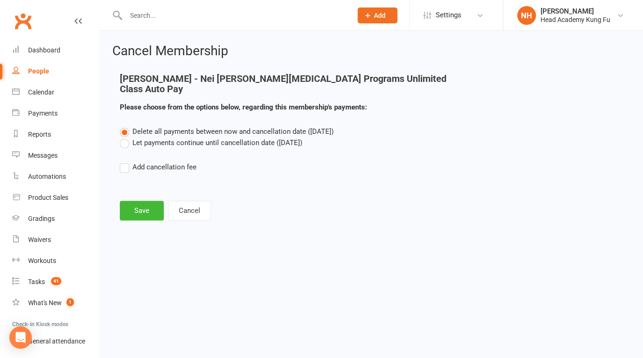
scroll to position [0, 0]
click at [134, 201] on button "Save" at bounding box center [142, 211] width 44 height 20
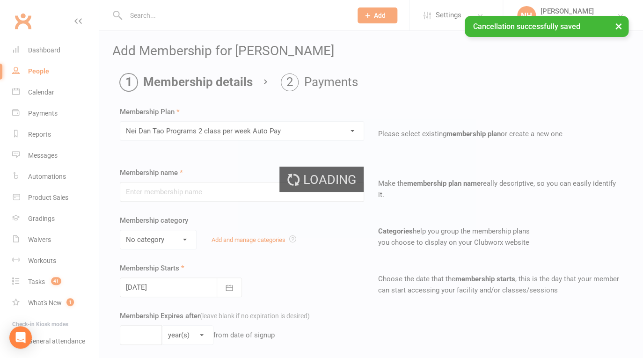
type input "Nei Dan Tao Programs 2 class per week Auto Pay"
select select "4"
type input "0"
type input "2"
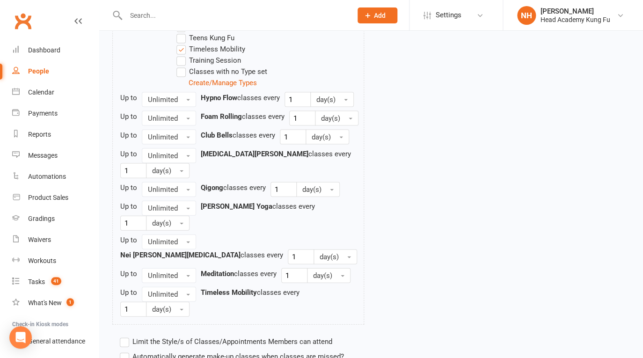
scroll to position [714, 0]
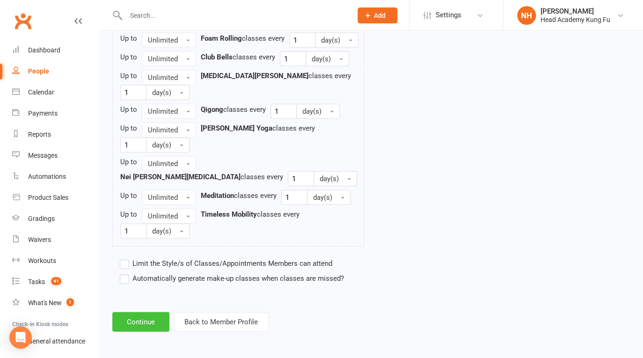
click at [143, 327] on button "Continue" at bounding box center [140, 322] width 57 height 20
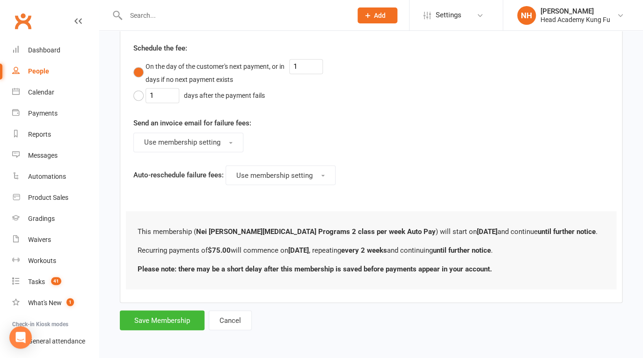
scroll to position [0, 0]
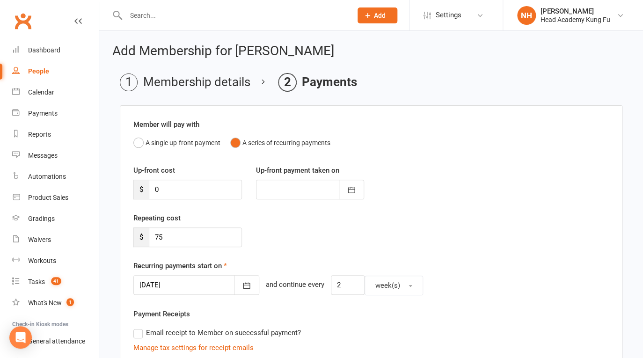
click at [190, 280] on div at bounding box center [196, 285] width 126 height 20
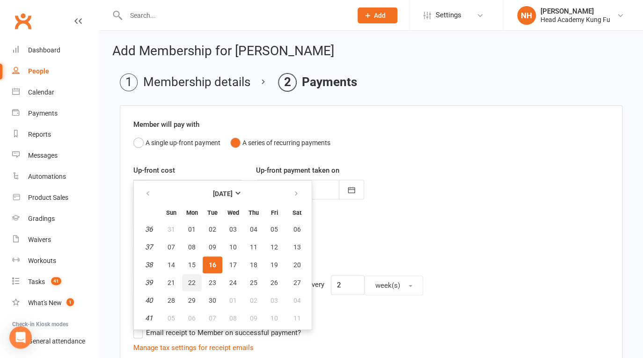
click at [191, 285] on span "22" at bounding box center [191, 282] width 7 height 7
type input "22 Sep 2025"
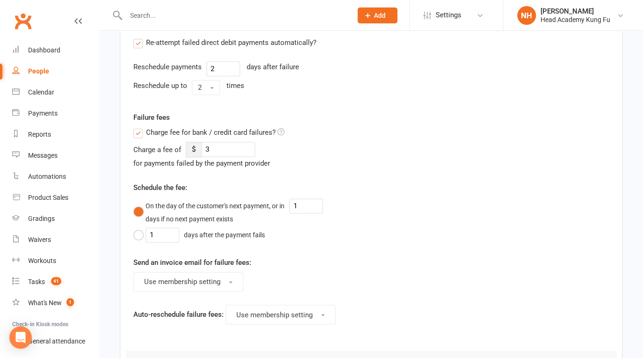
scroll to position [484, 0]
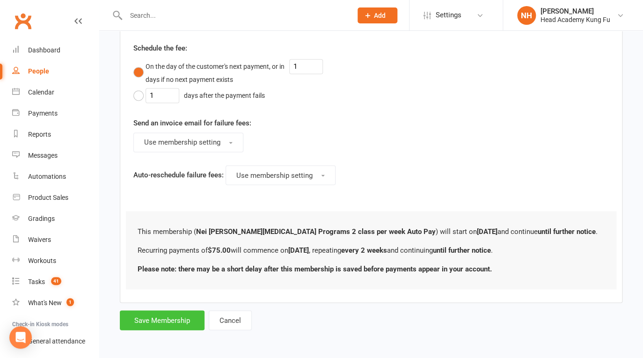
click at [155, 317] on button "Save Membership" at bounding box center [162, 320] width 85 height 20
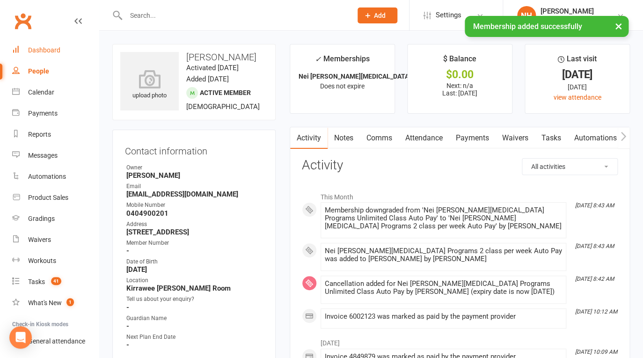
click at [60, 47] on link "Dashboard" at bounding box center [55, 50] width 87 height 21
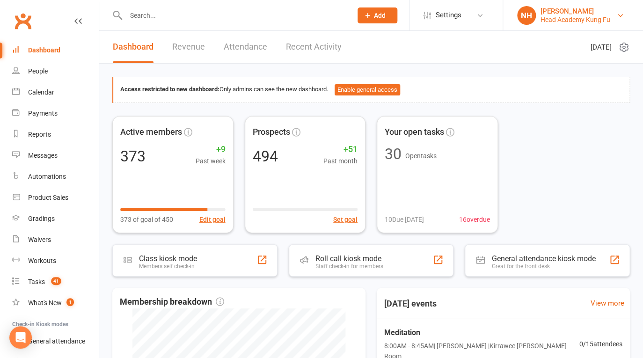
click at [599, 15] on div "Head Academy Kung Fu" at bounding box center [576, 19] width 70 height 8
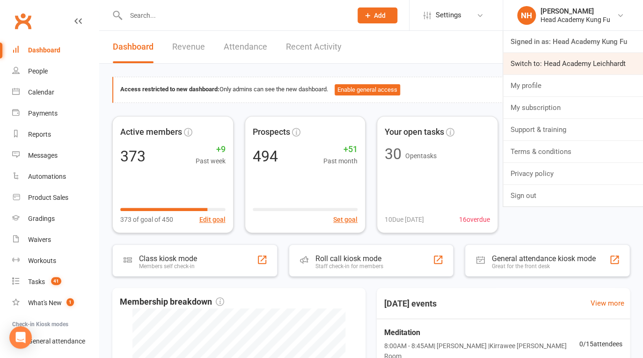
click at [598, 60] on link "Switch to: Head Academy Leichhardt" at bounding box center [573, 64] width 140 height 22
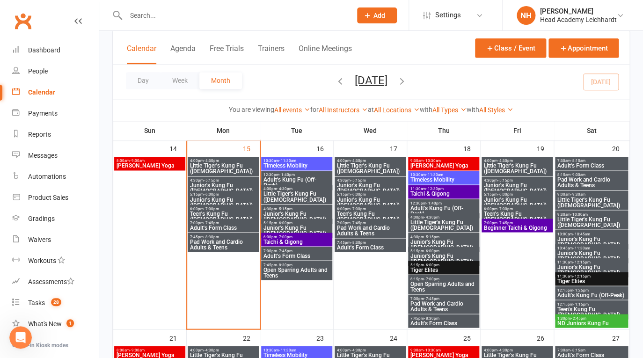
click at [256, 22] on input "text" at bounding box center [234, 15] width 222 height 13
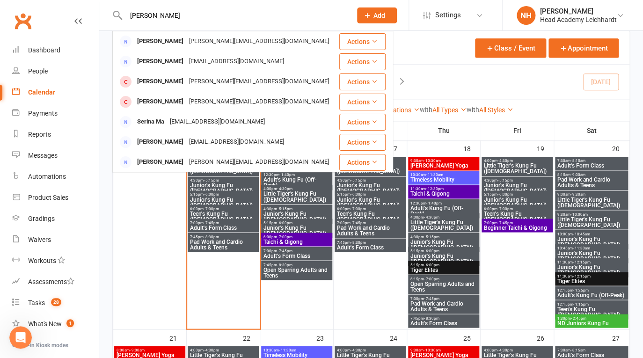
type input "gina"
click at [607, 18] on div "Head Academy Leichhardt" at bounding box center [578, 19] width 77 height 8
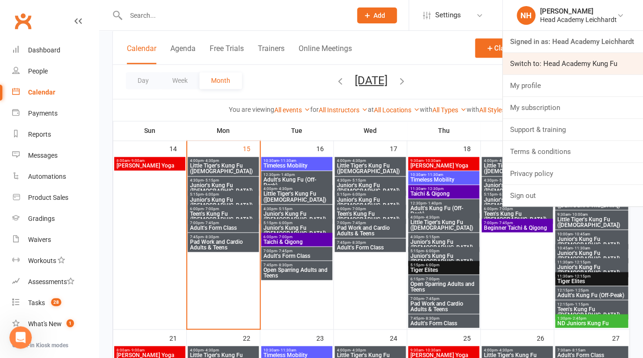
click at [587, 70] on link "Switch to: Head Academy Kung Fu" at bounding box center [573, 64] width 140 height 22
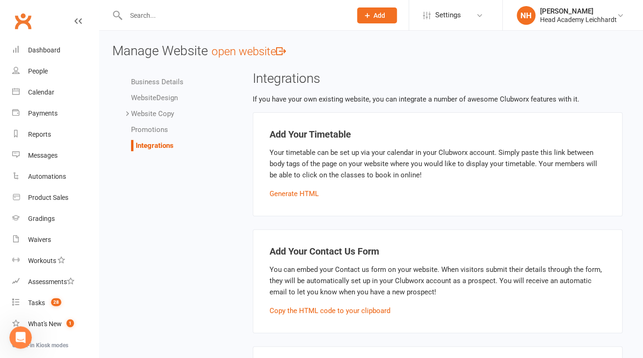
click at [185, 19] on input "text" at bounding box center [234, 15] width 222 height 13
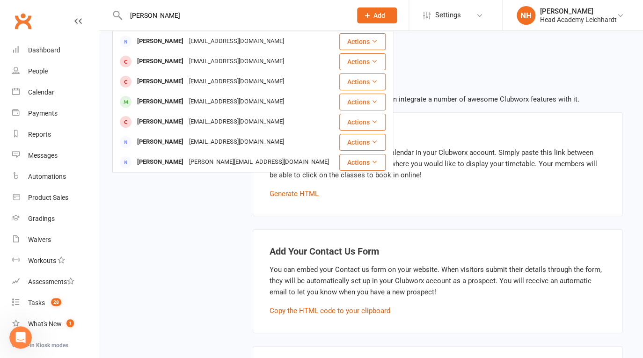
type input "[PERSON_NAME]"
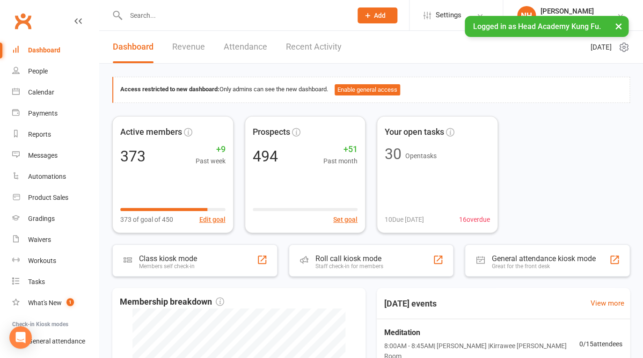
click at [144, 14] on input "text" at bounding box center [234, 15] width 222 height 13
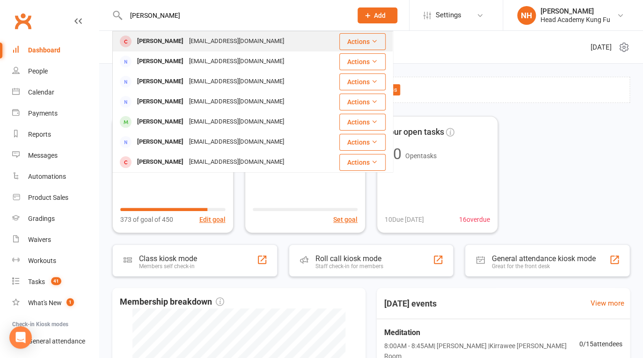
type input "[PERSON_NAME]"
click at [162, 37] on div "[PERSON_NAME]" at bounding box center [160, 42] width 52 height 14
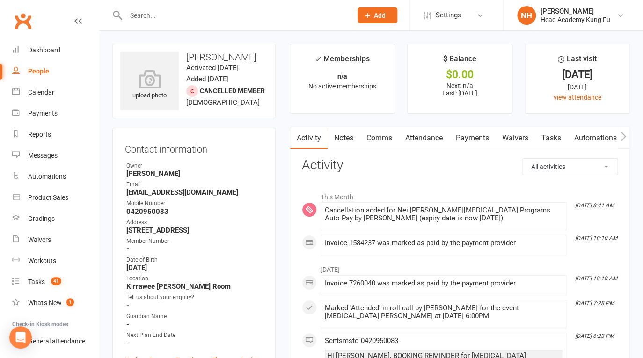
click at [468, 142] on link "Payments" at bounding box center [472, 138] width 46 height 22
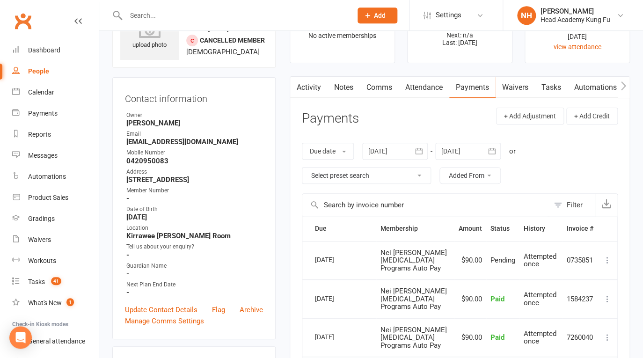
scroll to position [82, 0]
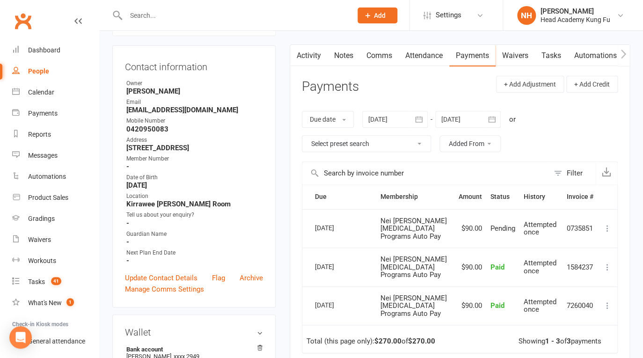
click at [178, 16] on input "text" at bounding box center [234, 15] width 222 height 13
click at [230, 22] on div at bounding box center [228, 15] width 233 height 30
click at [200, 19] on input "text" at bounding box center [234, 15] width 222 height 13
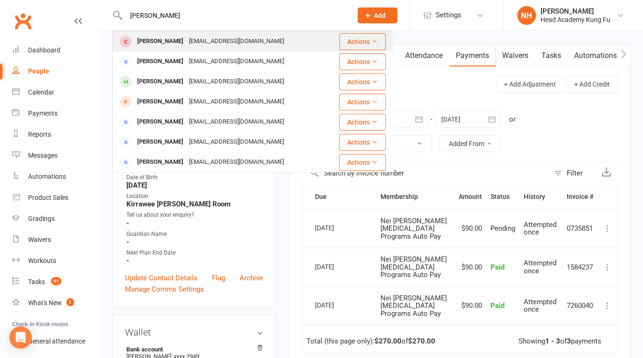
type input "ryan k"
click at [186, 38] on div "r__king@hotmail.com" at bounding box center [236, 42] width 101 height 14
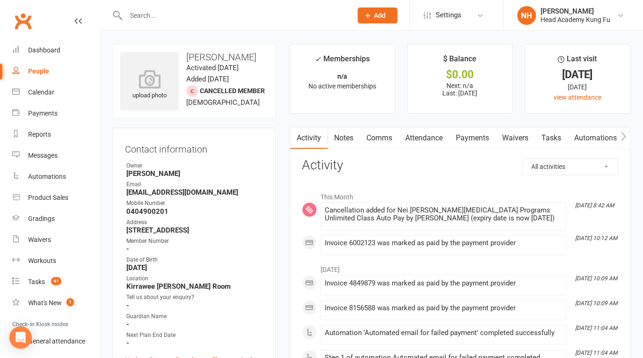
click at [479, 139] on link "Payments" at bounding box center [472, 138] width 46 height 22
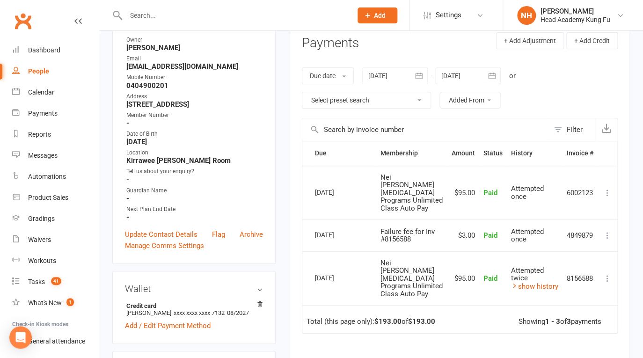
scroll to position [105, 0]
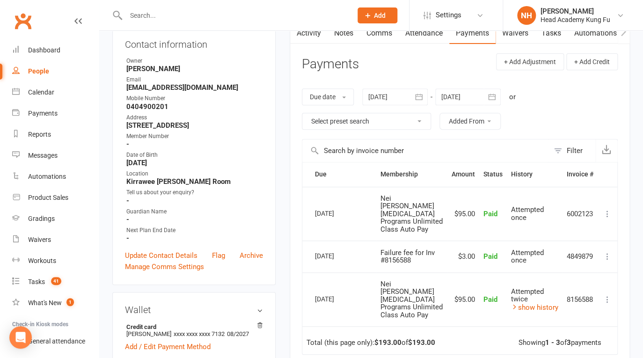
click at [145, 10] on input "text" at bounding box center [234, 15] width 222 height 13
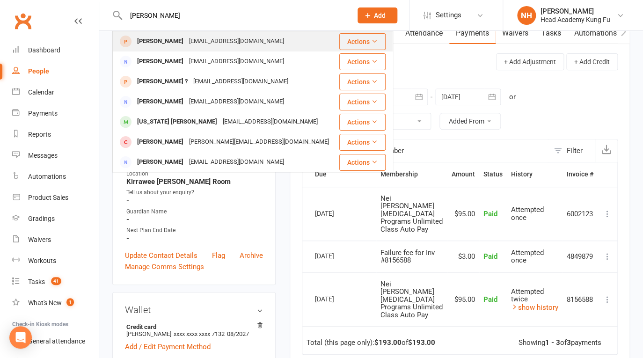
type input "[PERSON_NAME]"
click at [186, 39] on div "endeavournk@gmail.com" at bounding box center [236, 42] width 101 height 14
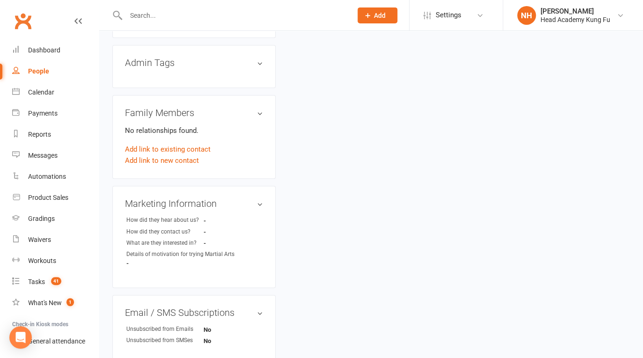
scroll to position [236, 0]
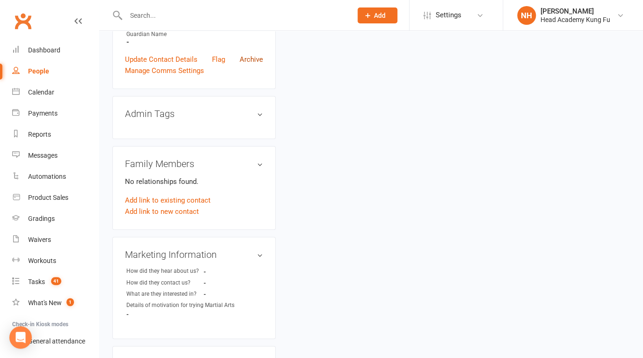
click at [252, 59] on link "Archive" at bounding box center [251, 59] width 23 height 11
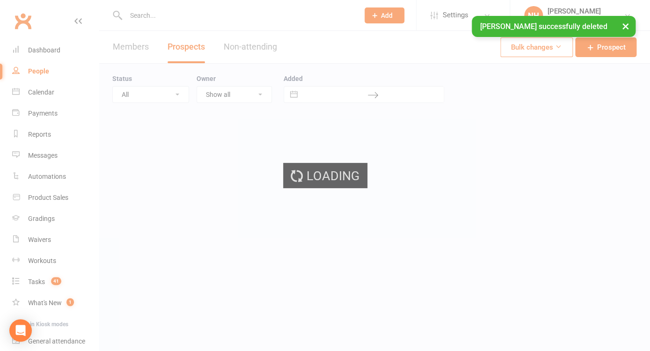
select select "100"
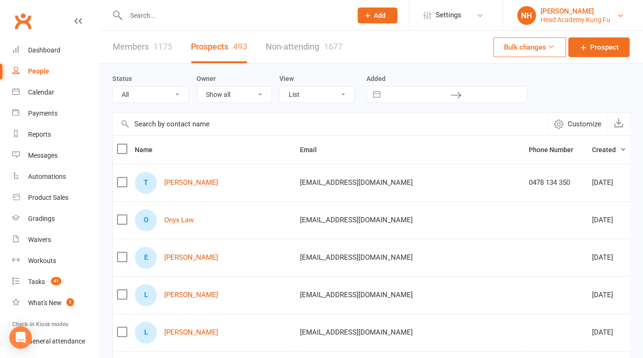
click at [608, 19] on div "Head Academy Kung Fu" at bounding box center [576, 19] width 70 height 8
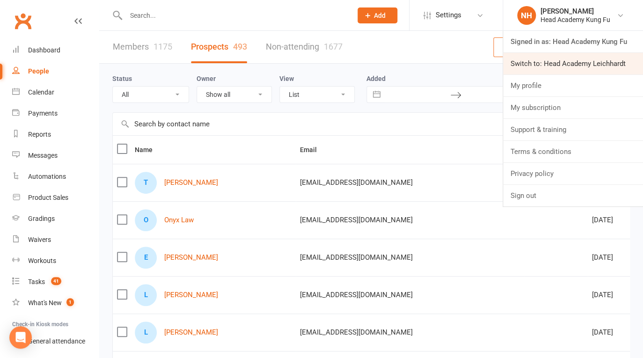
click at [608, 67] on link "Switch to: Head Academy Leichhardt" at bounding box center [573, 64] width 140 height 22
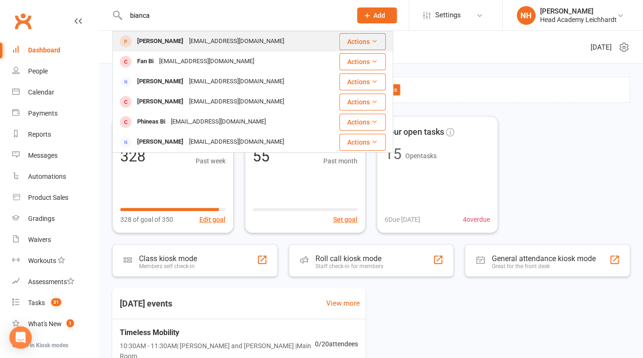
type input "bianca"
click at [169, 41] on div "[PERSON_NAME]" at bounding box center [160, 42] width 52 height 14
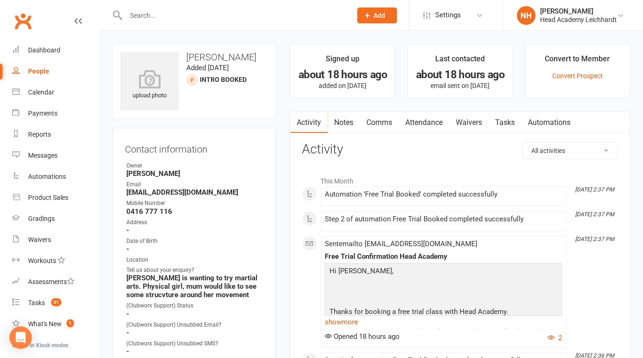
scroll to position [82, 0]
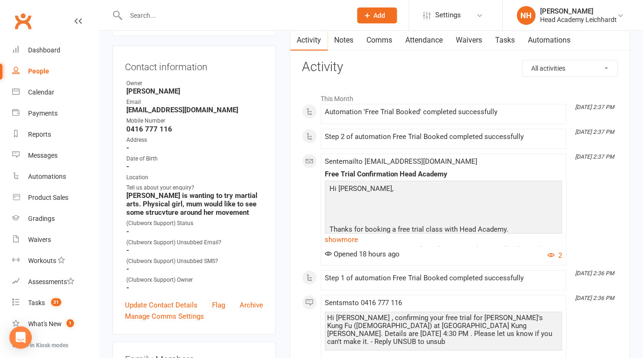
click at [424, 37] on link "Attendance" at bounding box center [424, 40] width 51 height 22
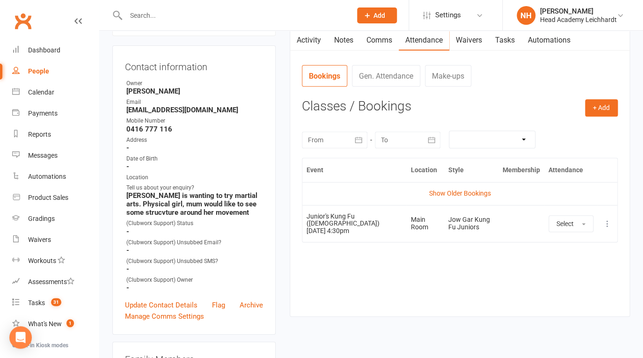
click at [504, 42] on link "Tasks" at bounding box center [505, 40] width 33 height 22
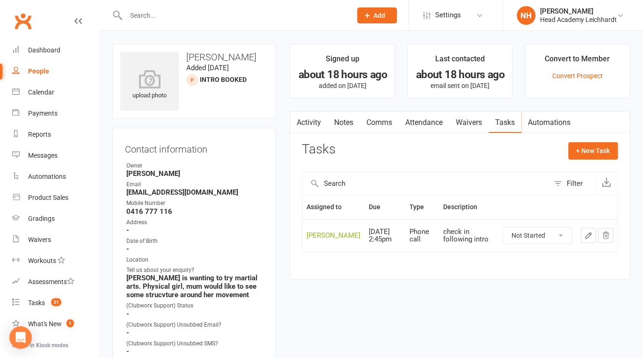
click at [154, 15] on input "text" at bounding box center [234, 15] width 222 height 13
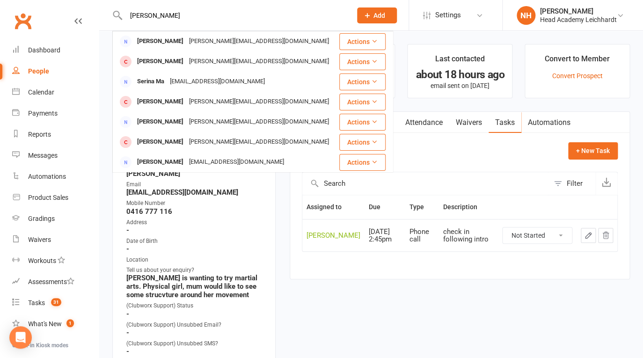
drag, startPoint x: 154, startPoint y: 16, endPoint x: 99, endPoint y: 15, distance: 55.2
click at [123, 16] on input "gina m" at bounding box center [234, 15] width 222 height 13
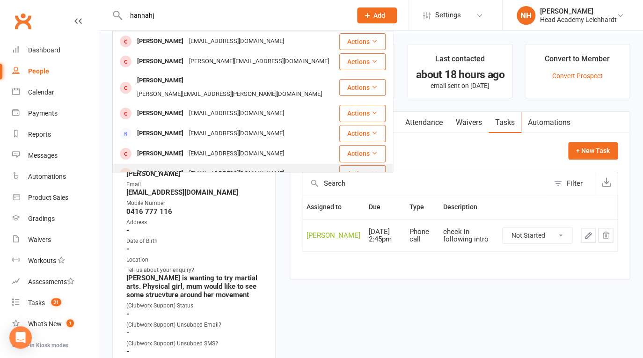
type input "hannahj"
click at [168, 167] on div "[PERSON_NAME]" at bounding box center [160, 174] width 52 height 14
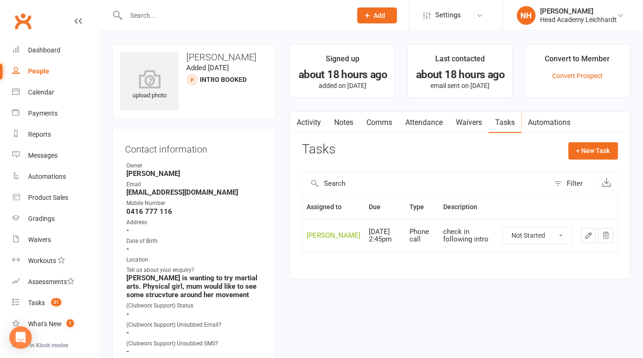
click at [164, 17] on input "text" at bounding box center [234, 15] width 222 height 13
click at [181, 16] on input "urs" at bounding box center [234, 15] width 222 height 13
type input "u"
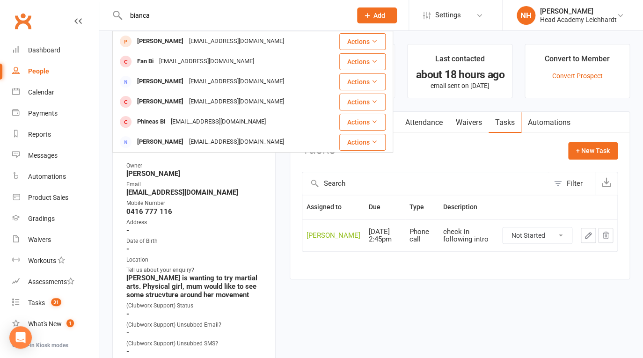
type input "bianca"
click at [388, 16] on button "Add" at bounding box center [377, 15] width 40 height 16
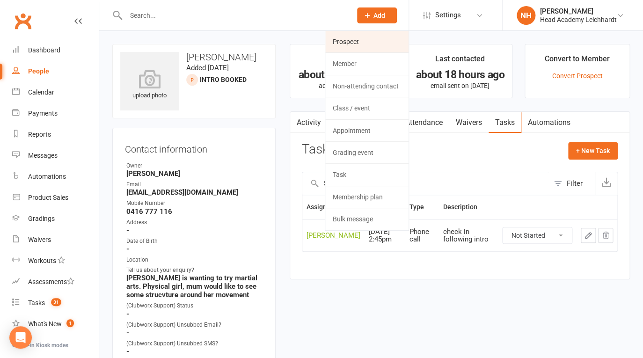
click at [370, 41] on link "Prospect" at bounding box center [366, 42] width 83 height 22
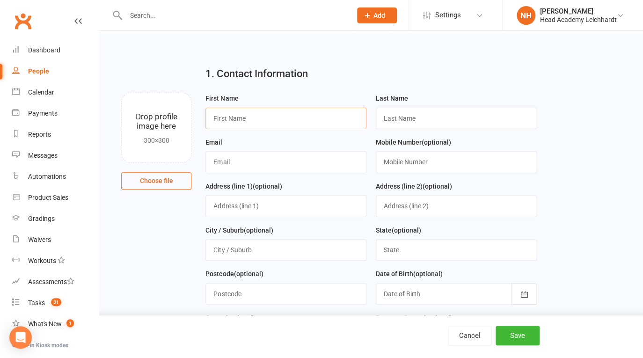
click at [268, 124] on input "text" at bounding box center [285, 119] width 161 height 22
type input "Bianca"
type input "Lewis"
paste input "<bianca_lewis@yahoo.com.au"
type input "<bianca_lewis@yahoo.com.au"
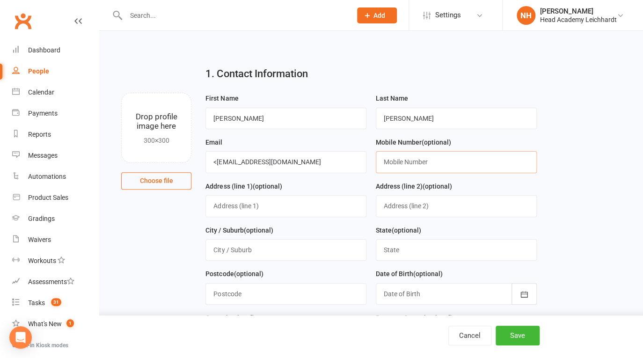
click at [408, 163] on input "text" at bounding box center [456, 162] width 161 height 22
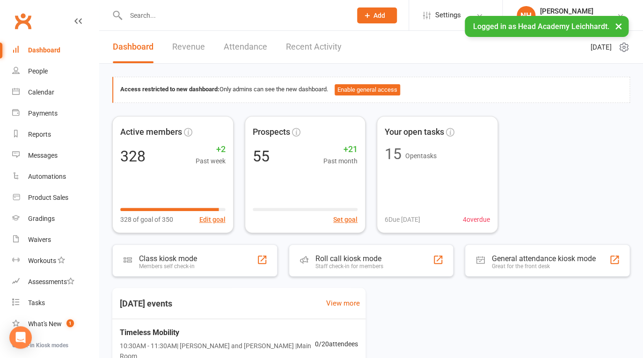
click at [209, 17] on input "text" at bounding box center [234, 15] width 222 height 13
click at [379, 15] on span "Add" at bounding box center [379, 15] width 12 height 7
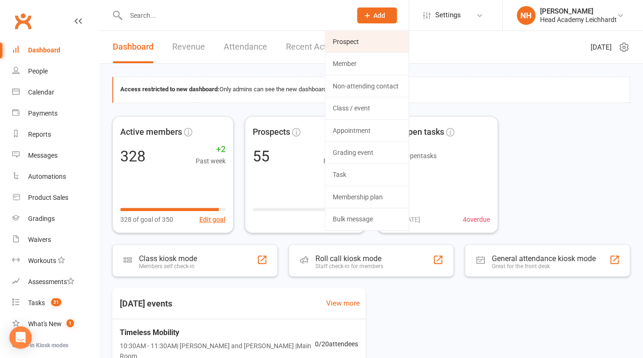
click at [380, 40] on link "Prospect" at bounding box center [366, 42] width 83 height 22
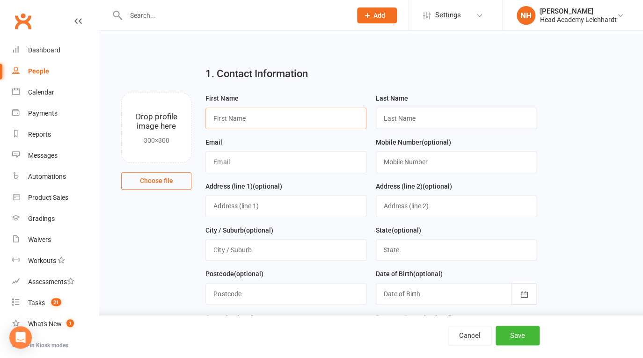
click at [254, 115] on input "text" at bounding box center [285, 119] width 161 height 22
type input "[PERSON_NAME]"
type input "M"
paste input "[EMAIL_ADDRESS][DOMAIN_NAME]"
type input "[EMAIL_ADDRESS][DOMAIN_NAME]"
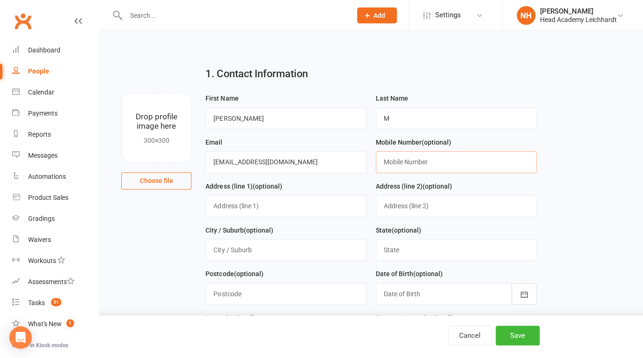
paste input "0420 854 459"
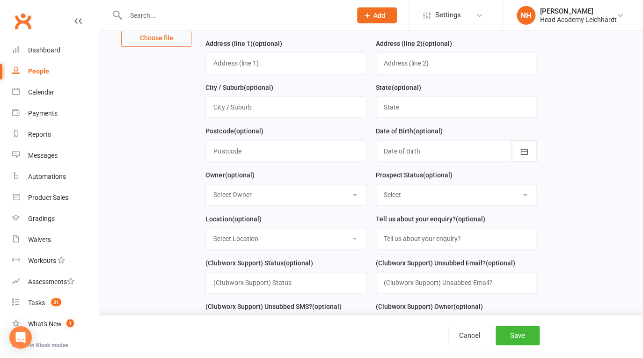
scroll to position [150, 0]
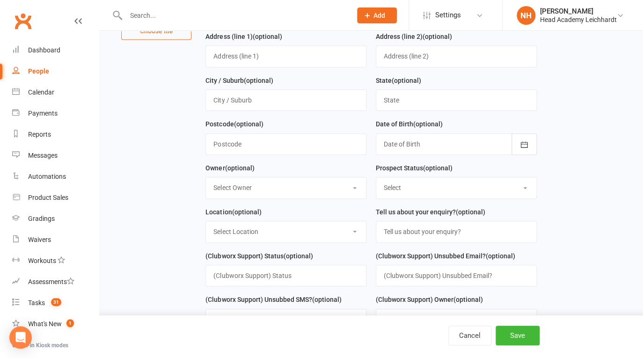
type input "0420 854 459"
select select "0"
click option "[PERSON_NAME]" at bounding box center [0, 0] width 0 height 0
select select "Initial Contact"
click option "Initial Contact" at bounding box center [0, 0] width 0 height 0
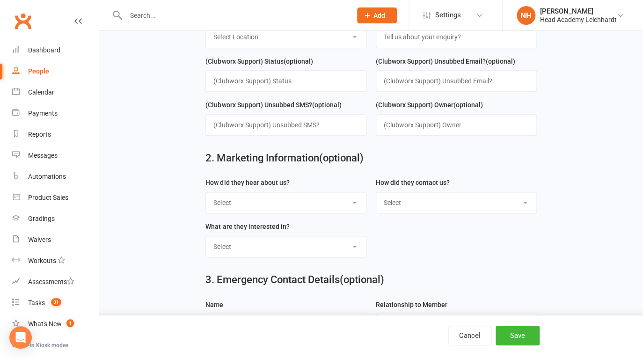
scroll to position [468, 0]
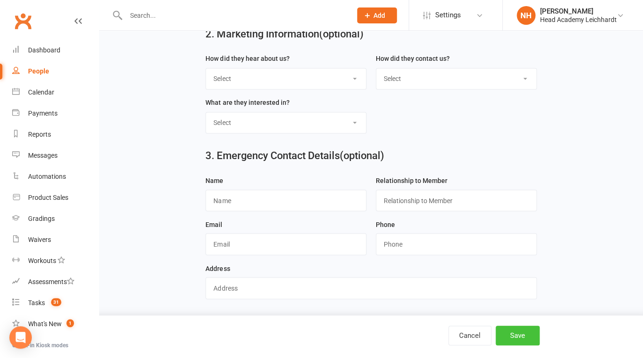
click at [523, 335] on button "Save" at bounding box center [518, 336] width 44 height 20
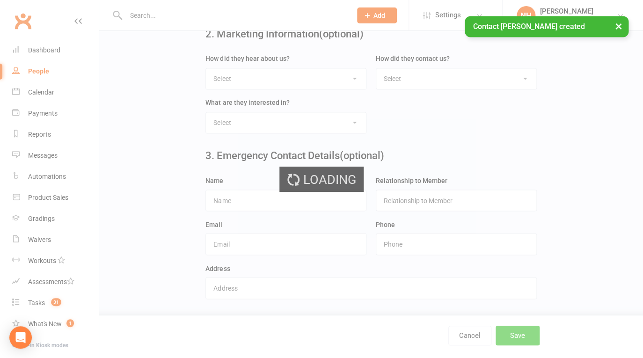
scroll to position [0, 0]
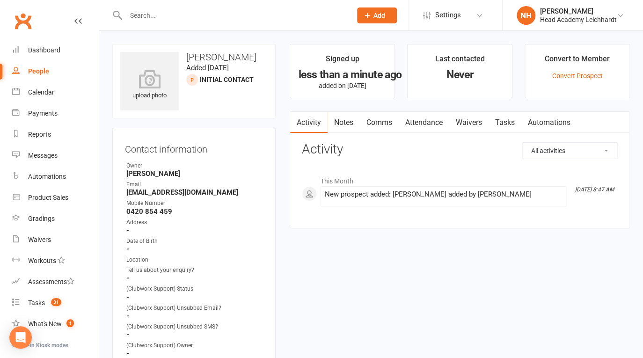
click at [507, 123] on link "Tasks" at bounding box center [505, 123] width 33 height 22
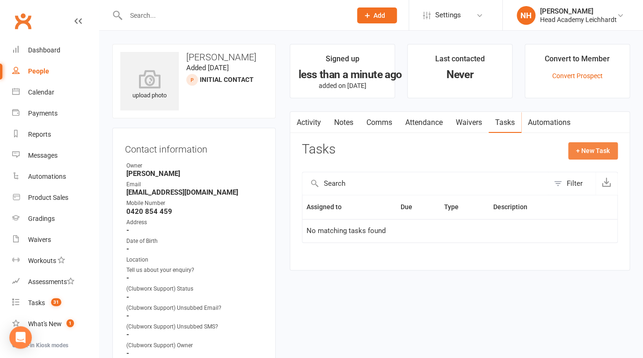
click at [590, 150] on button "+ New Task" at bounding box center [593, 150] width 50 height 17
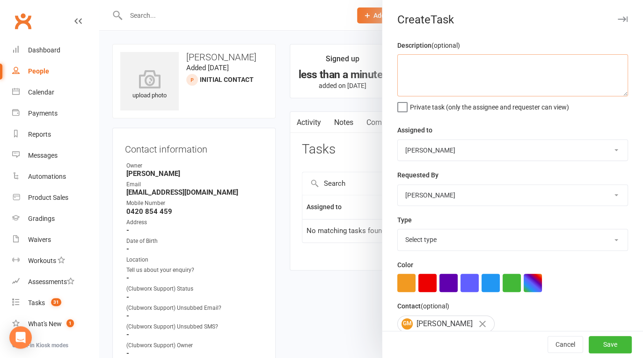
click at [430, 72] on textarea at bounding box center [512, 75] width 231 height 42
click at [552, 67] on textarea "sent text l;ast night at 8:45. calling at 10am [DATE]" at bounding box center [512, 75] width 231 height 42
click at [431, 67] on textarea "sent text l;ast night at 8:45. calling at 10am today" at bounding box center [512, 75] width 231 height 42
click at [556, 64] on textarea "sent text last night at 8:45. calling at 10am today" at bounding box center [512, 75] width 231 height 42
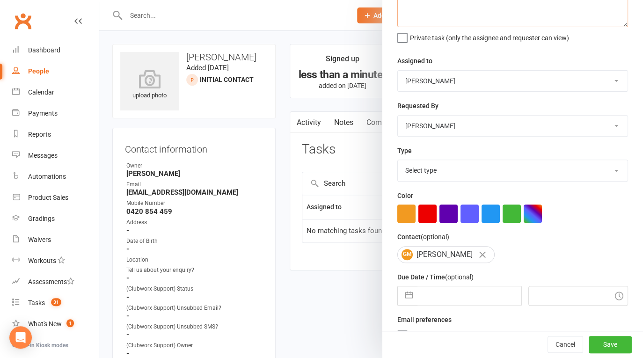
scroll to position [87, 0]
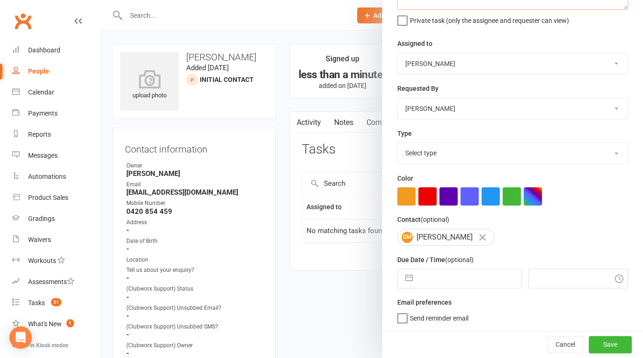
type textarea "sent text last night at 8:45. calling at 10am today."
select select "18926"
click option "Phone call" at bounding box center [0, 0] width 0 height 0
click at [443, 278] on input "text" at bounding box center [469, 278] width 104 height 19
select select "7"
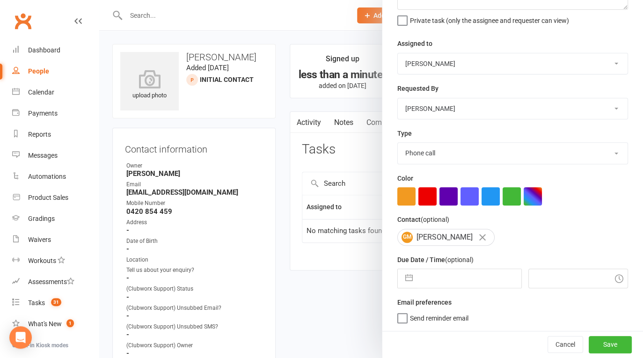
select select "2025"
select select "8"
select select "2025"
select select "9"
select select "2025"
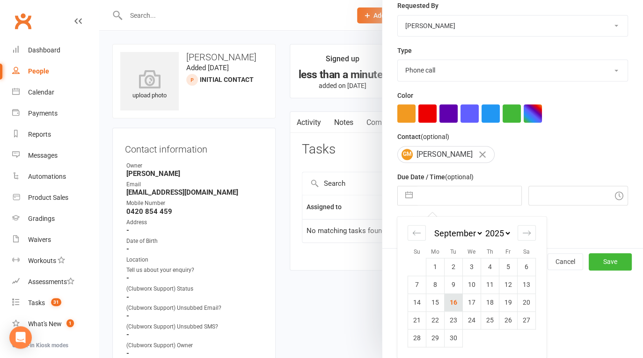
click at [452, 304] on td "16" at bounding box center [454, 302] width 18 height 18
type input "16 Sep 2025"
type input "9:00am"
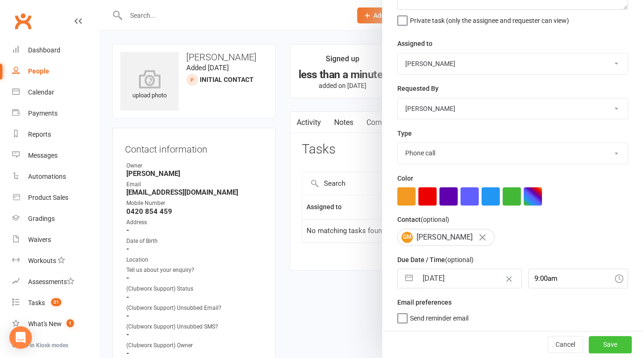
click at [599, 341] on button "Save" at bounding box center [610, 344] width 43 height 17
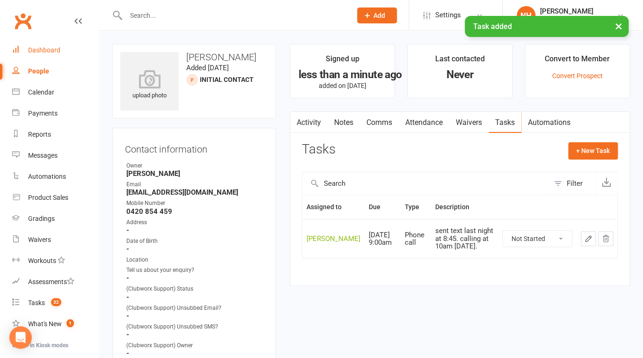
click at [36, 48] on div "Dashboard" at bounding box center [44, 49] width 32 height 7
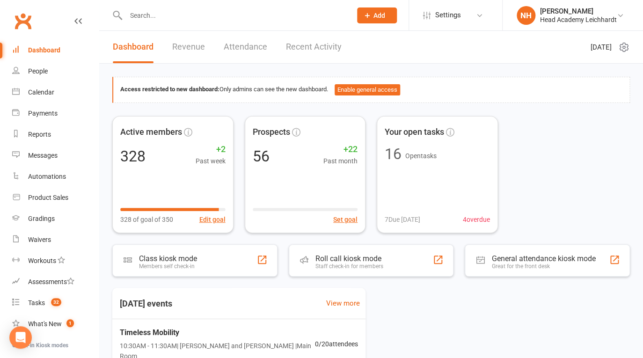
click at [622, 47] on icon at bounding box center [623, 47] width 2 height 2
click at [443, 64] on header "Dashboard Revenue Attendance Recent Activity Tuesday 16th, September 2025" at bounding box center [371, 47] width 544 height 33
click at [217, 12] on input "text" at bounding box center [234, 15] width 222 height 13
drag, startPoint x: 154, startPoint y: 15, endPoint x: 108, endPoint y: 16, distance: 46.8
click at [123, 16] on input "ula" at bounding box center [234, 15] width 222 height 13
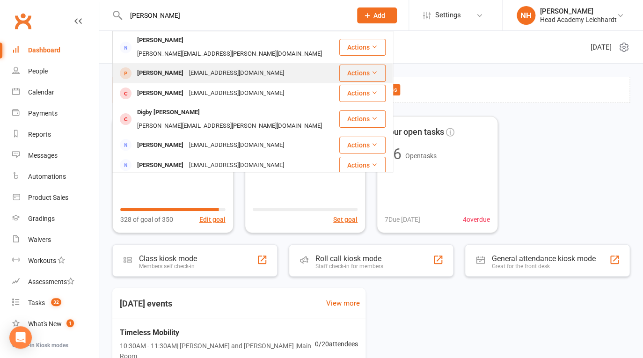
type input "albert"
click at [163, 66] on div "Albert Rumora" at bounding box center [160, 73] width 52 height 14
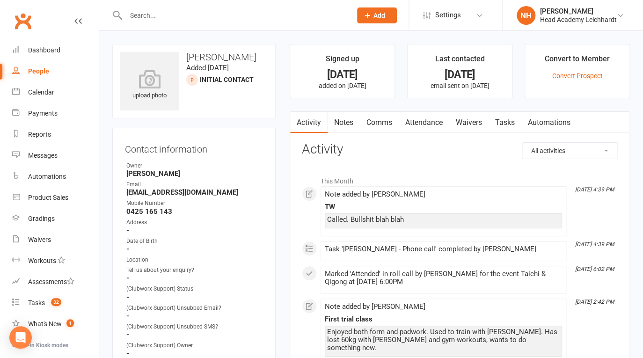
click at [510, 122] on link "Tasks" at bounding box center [505, 123] width 33 height 22
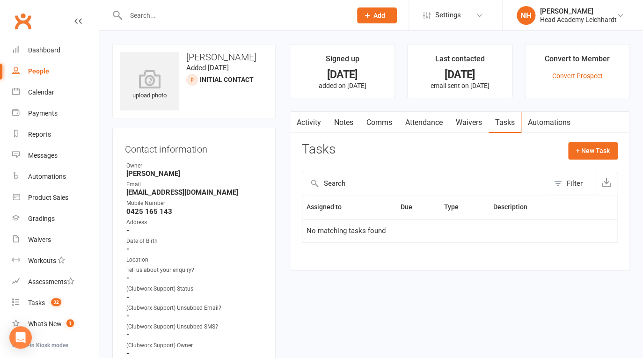
click at [343, 123] on link "Notes" at bounding box center [344, 123] width 32 height 22
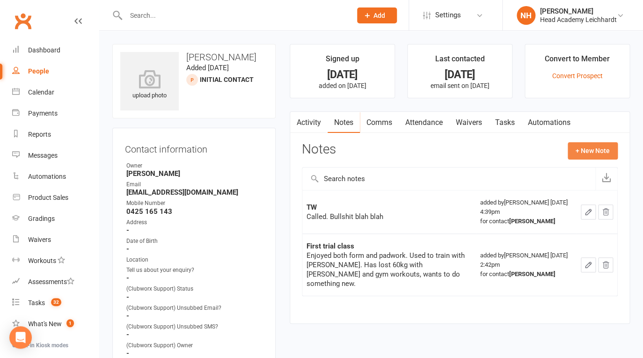
click at [606, 150] on button "+ New Note" at bounding box center [593, 150] width 50 height 17
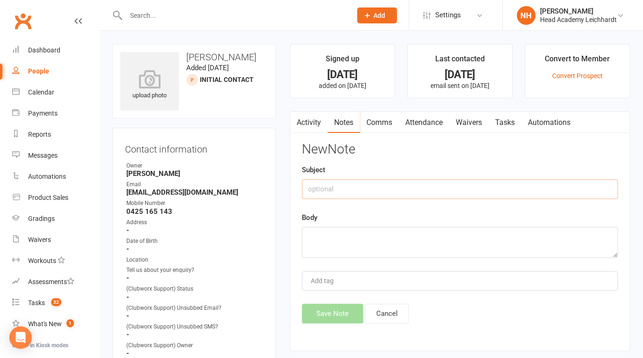
click at [380, 187] on input "text" at bounding box center [460, 189] width 316 height 20
type input "finally replied"
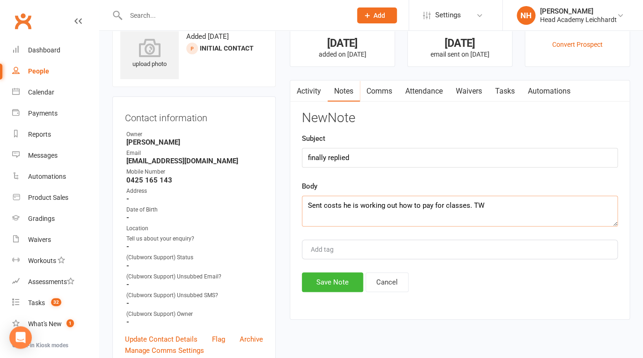
scroll to position [82, 0]
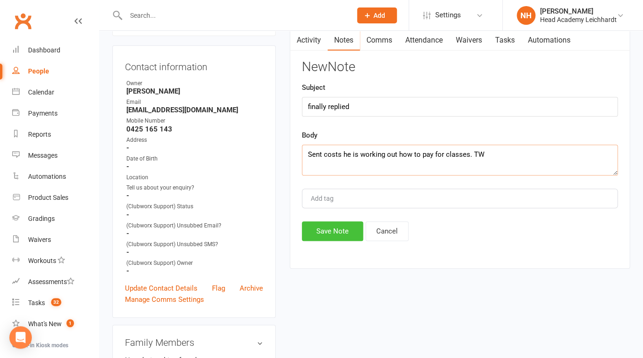
type textarea "Sent costs he is working out how to pay for classes. TW"
click at [332, 234] on button "Save Note" at bounding box center [332, 231] width 61 height 20
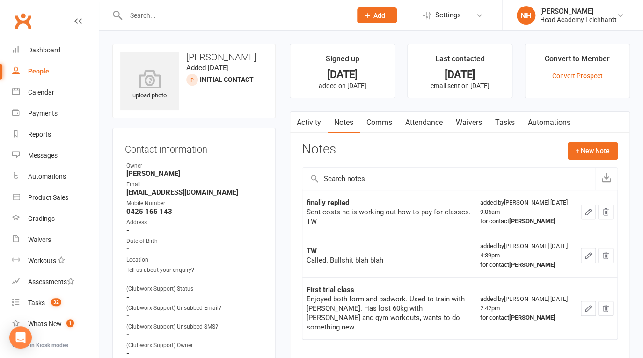
scroll to position [270, 0]
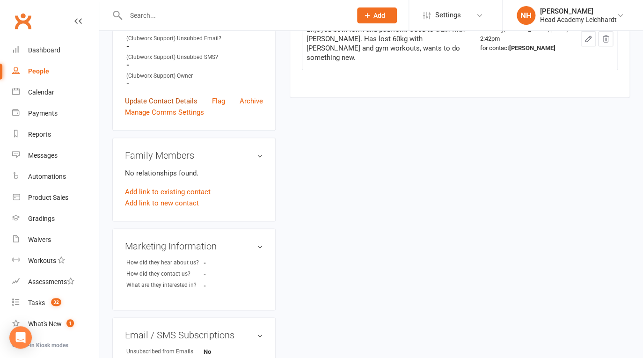
click at [160, 101] on link "Update Contact Details" at bounding box center [161, 100] width 73 height 11
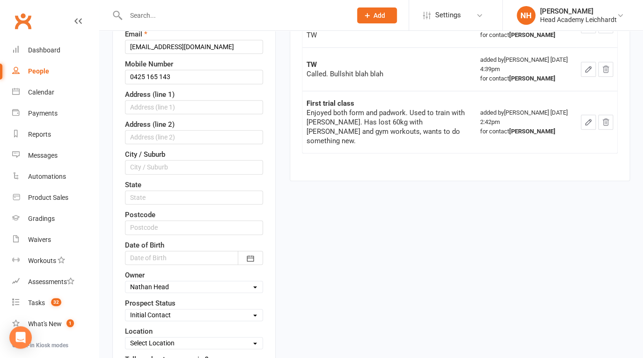
scroll to position [269, 0]
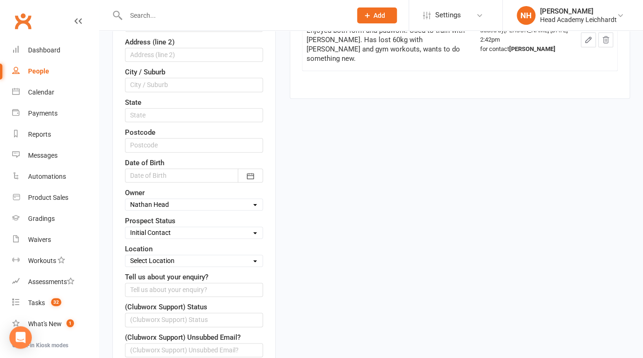
select select "Lost closed"
click option "Lost closed" at bounding box center [0, 0] width 0 height 0
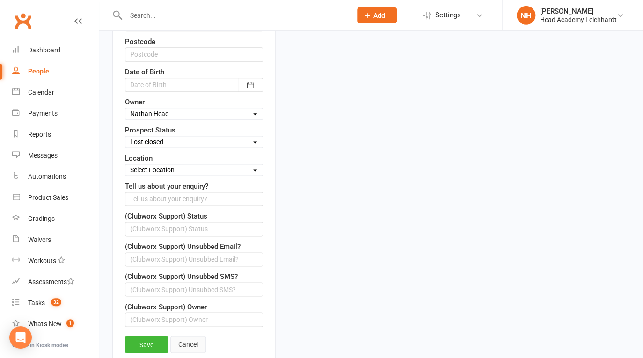
scroll to position [411, 0]
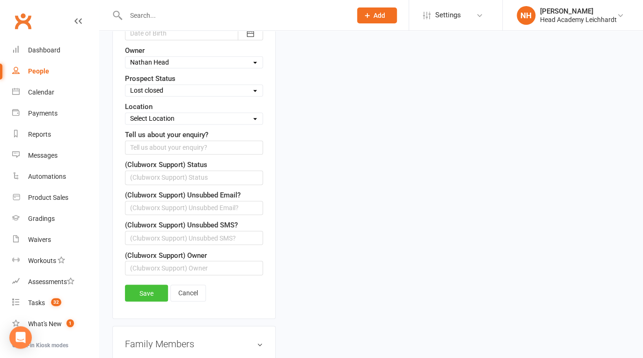
click at [151, 290] on link "Save" at bounding box center [146, 293] width 43 height 17
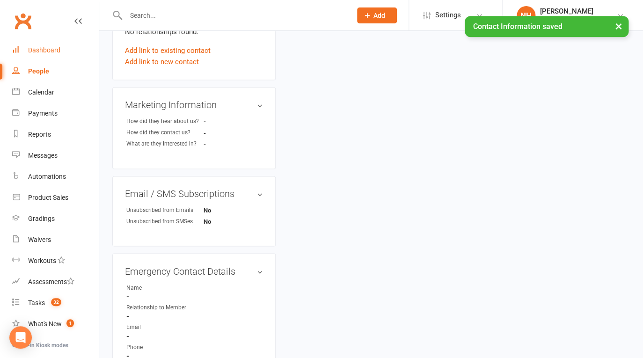
click at [34, 52] on div "Dashboard" at bounding box center [44, 49] width 32 height 7
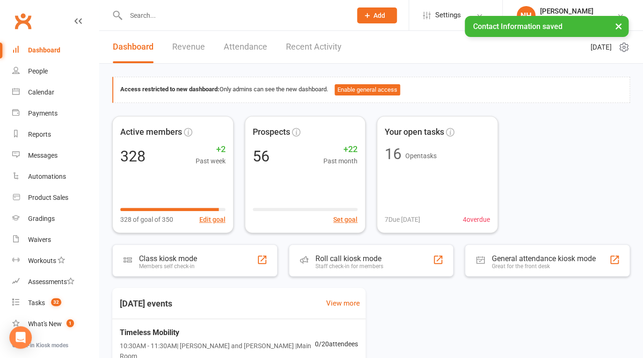
click at [620, 26] on button "×" at bounding box center [618, 26] width 17 height 20
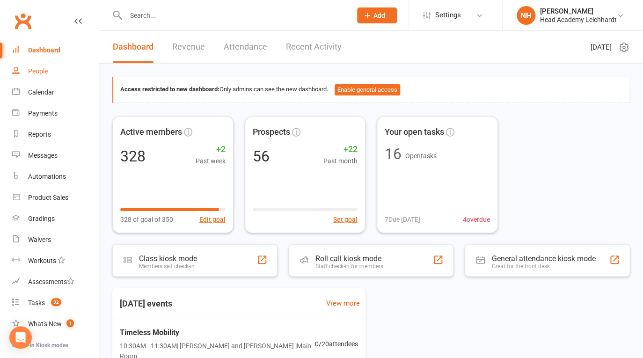
click at [41, 70] on div "People" at bounding box center [38, 70] width 20 height 7
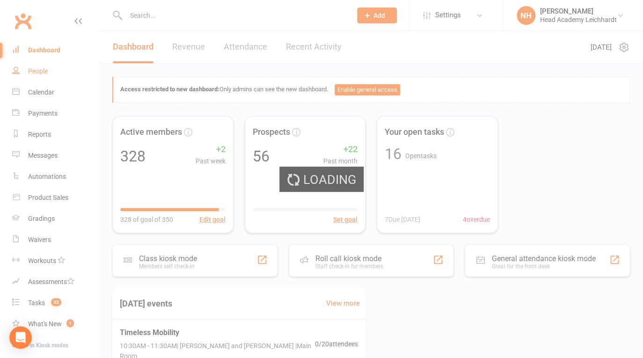
select select "100"
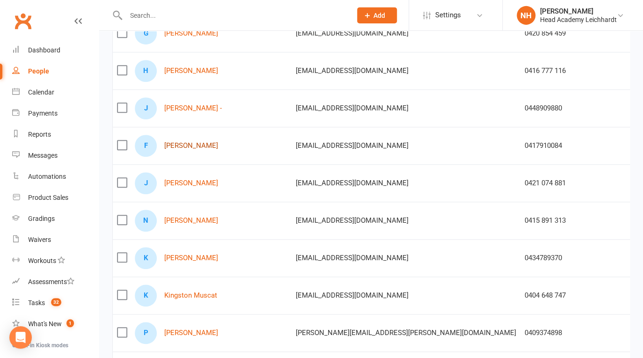
scroll to position [150, 0]
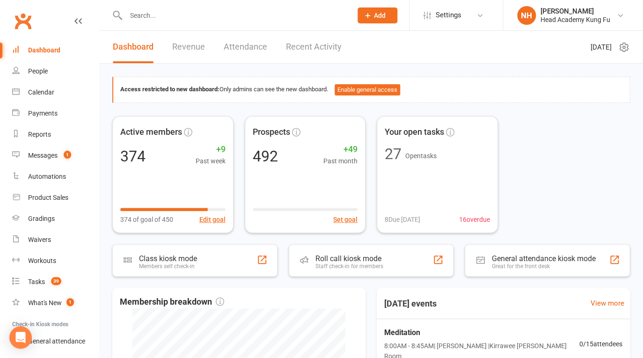
click at [141, 12] on input "text" at bounding box center [234, 15] width 222 height 13
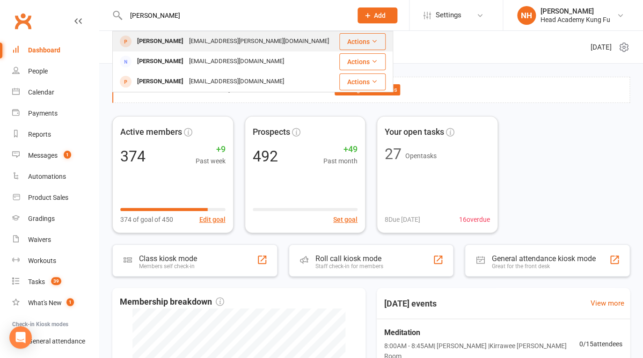
type input "[PERSON_NAME]"
click at [162, 39] on div "[PERSON_NAME]" at bounding box center [160, 42] width 52 height 14
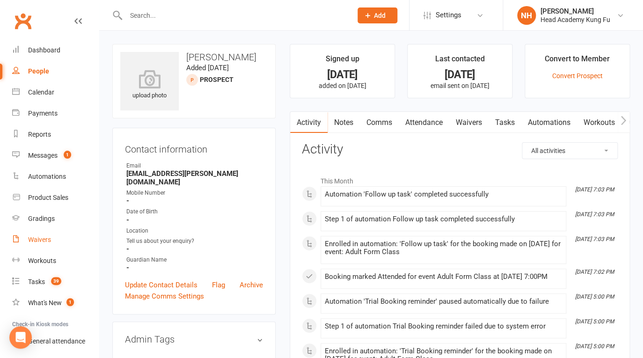
click at [42, 241] on div "Waivers" at bounding box center [39, 239] width 23 height 7
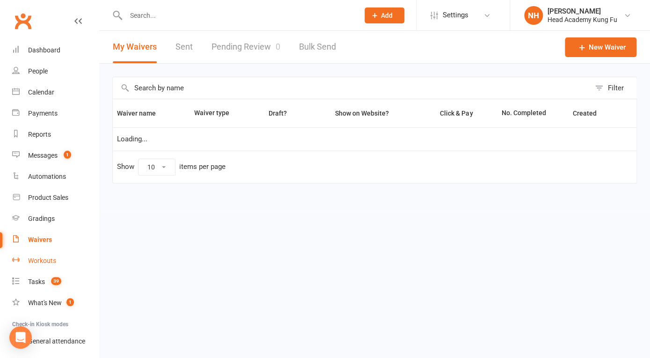
select select "100"
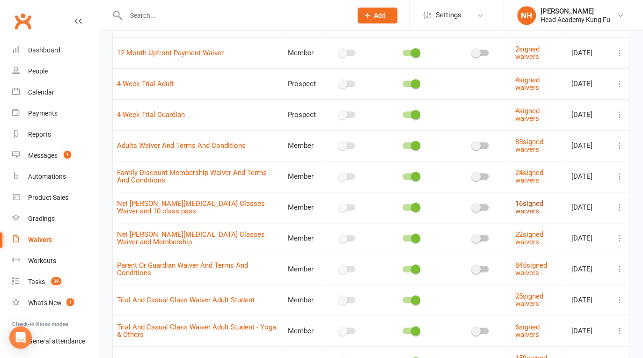
scroll to position [90, 0]
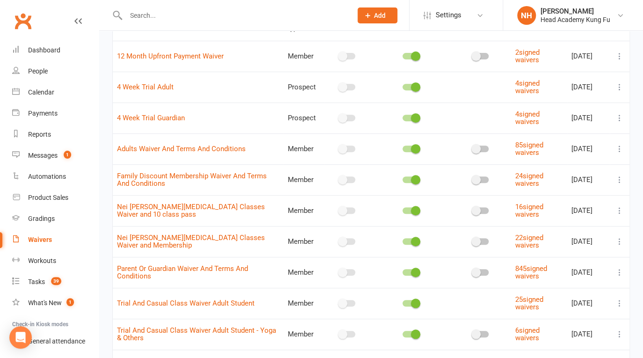
click at [619, 150] on icon at bounding box center [619, 148] width 9 height 9
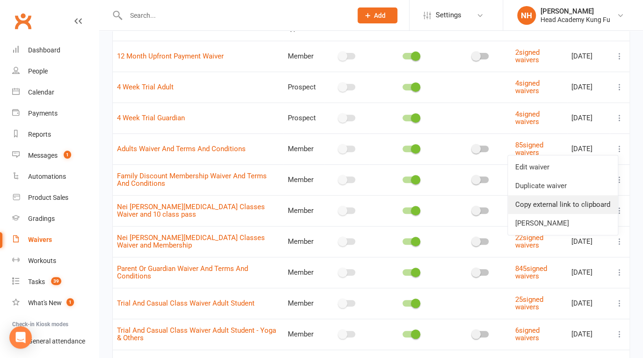
click at [535, 209] on link "Copy external link to clipboard" at bounding box center [563, 204] width 110 height 19
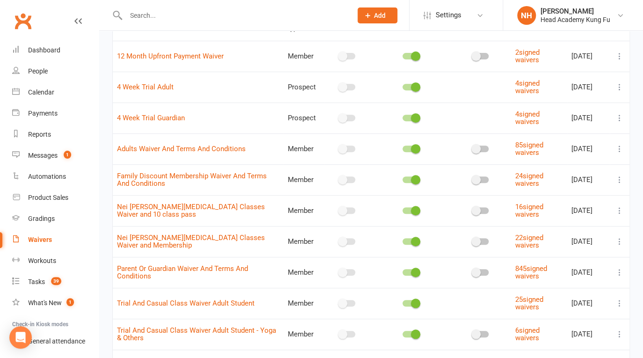
click at [260, 15] on input "text" at bounding box center [234, 15] width 222 height 13
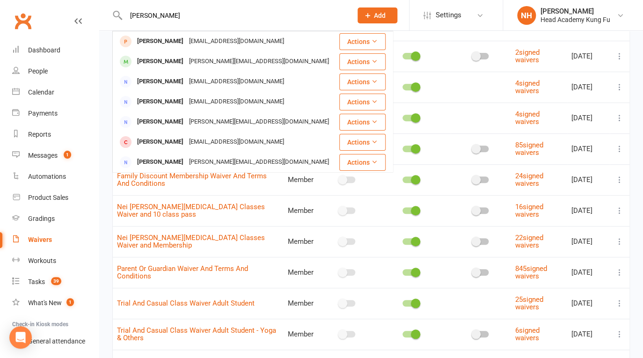
drag, startPoint x: 165, startPoint y: 15, endPoint x: 75, endPoint y: 7, distance: 90.6
click at [123, 9] on input "[PERSON_NAME]" at bounding box center [234, 15] width 222 height 13
paste input "[EMAIL_ADDRESS][DOMAIN_NAME]"
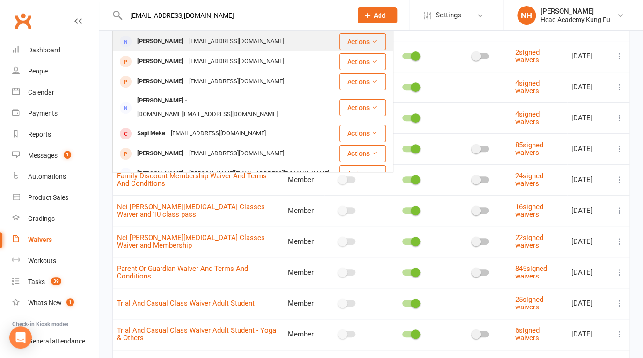
type input "melsharp@gmx.com"
click at [184, 40] on div "Melissa Fitzpatrick" at bounding box center [160, 42] width 52 height 14
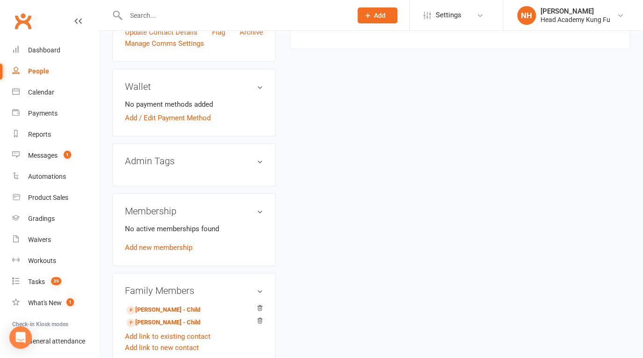
scroll to position [262, 0]
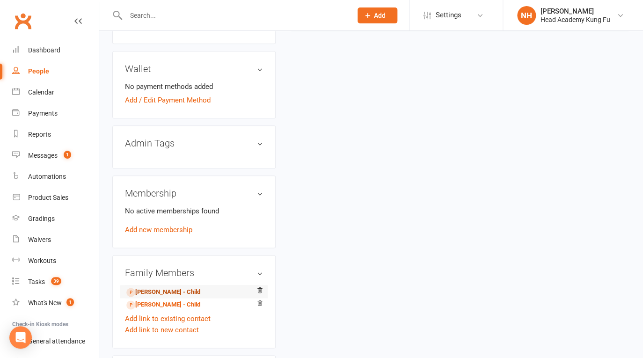
click at [172, 292] on link "William Fitzpatrick - Child" at bounding box center [163, 292] width 74 height 10
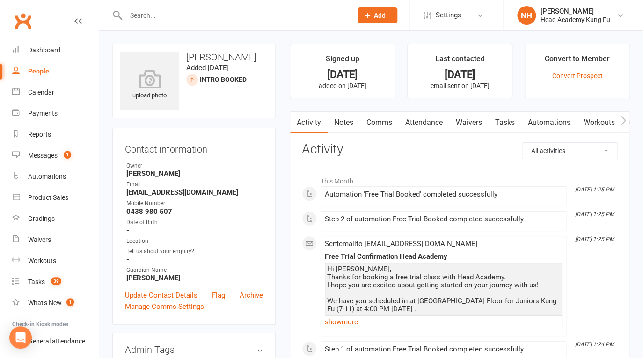
click at [507, 124] on link "Tasks" at bounding box center [505, 123] width 33 height 22
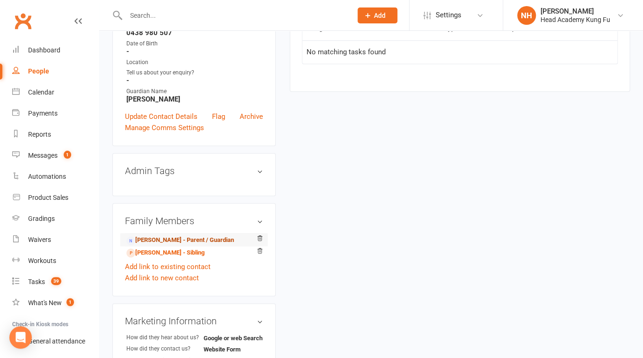
scroll to position [202, 0]
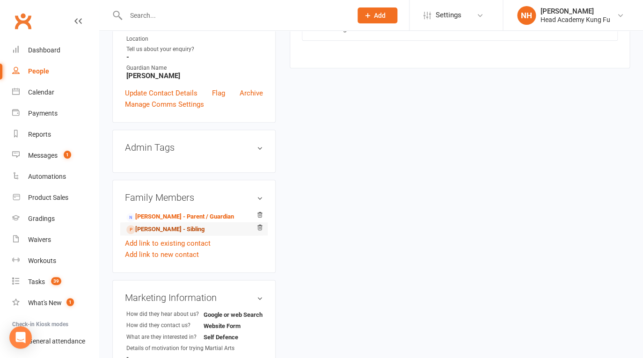
click at [175, 229] on link "Benjamin Fitzpatrick - Sibling" at bounding box center [165, 230] width 78 height 10
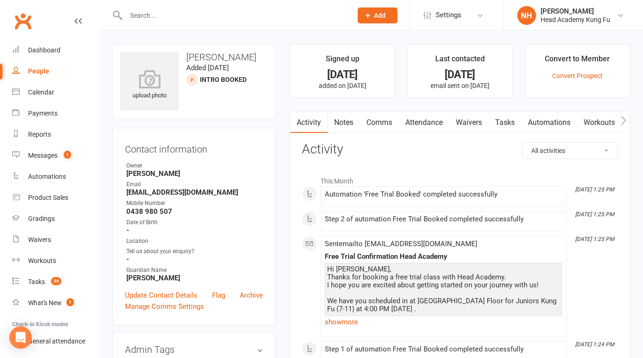
click at [498, 122] on link "Tasks" at bounding box center [505, 123] width 33 height 22
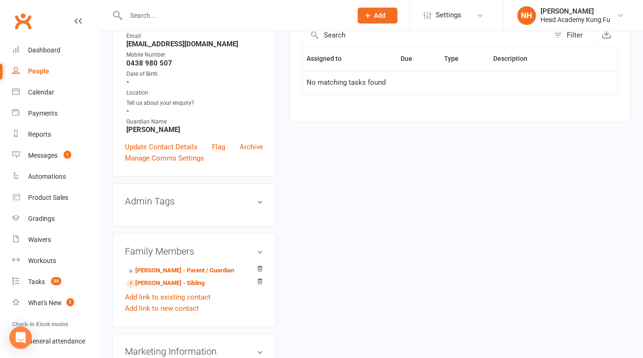
scroll to position [195, 0]
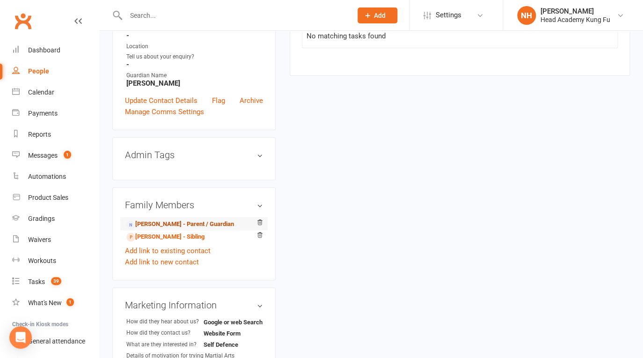
click at [155, 222] on link "Melissa Fitzpatrick - Parent / Guardian" at bounding box center [180, 224] width 108 height 10
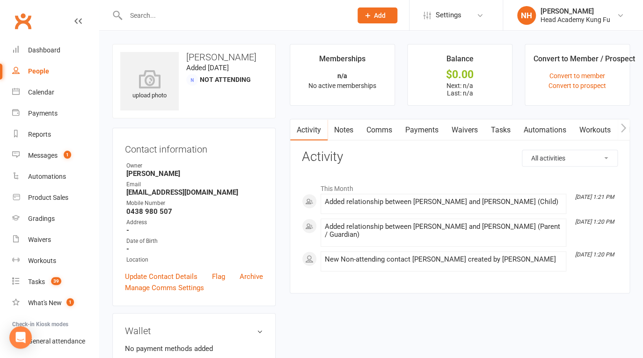
click at [495, 132] on link "Tasks" at bounding box center [500, 130] width 33 height 22
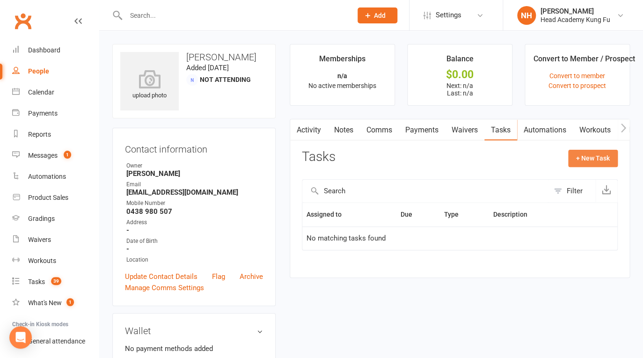
click at [587, 165] on button "+ New Task" at bounding box center [593, 158] width 50 height 17
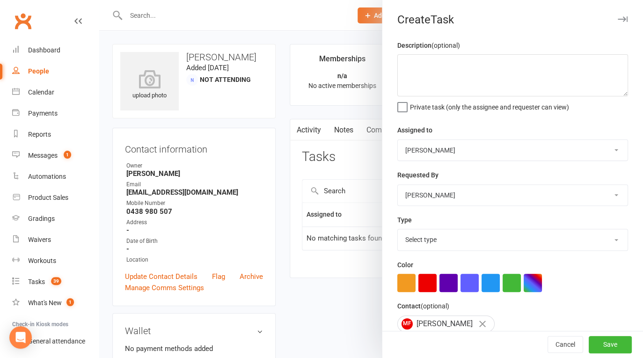
click at [260, 241] on div at bounding box center [371, 179] width 544 height 358
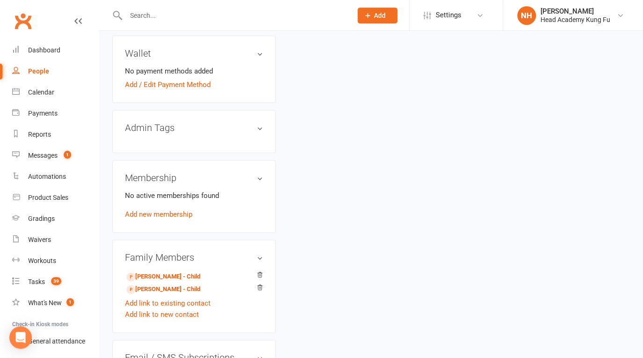
scroll to position [344, 0]
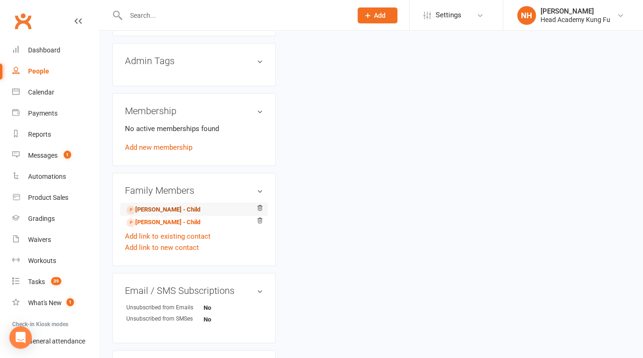
click at [171, 209] on link "William Fitzpatrick - Child" at bounding box center [163, 210] width 74 height 10
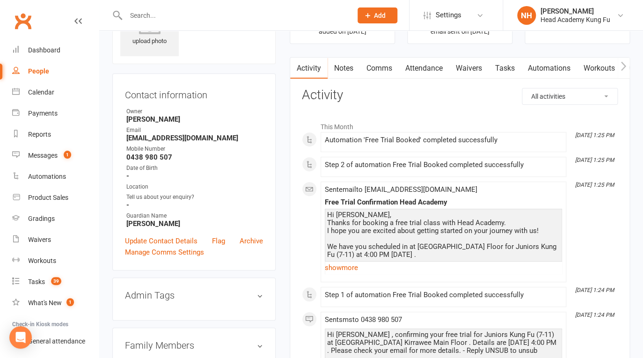
scroll to position [52, 0]
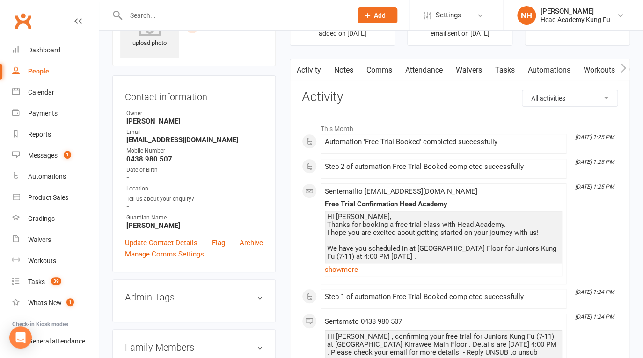
click at [505, 72] on link "Tasks" at bounding box center [505, 70] width 33 height 22
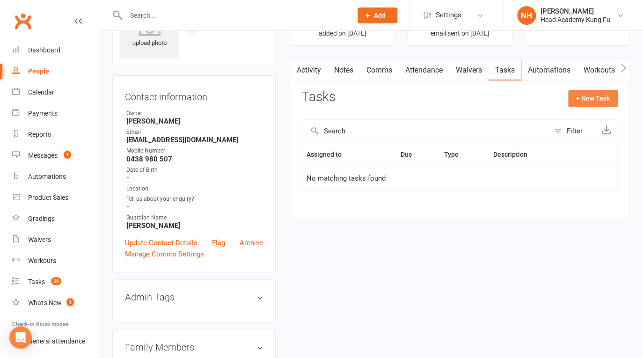
click at [594, 101] on button "+ New Task" at bounding box center [593, 98] width 50 height 17
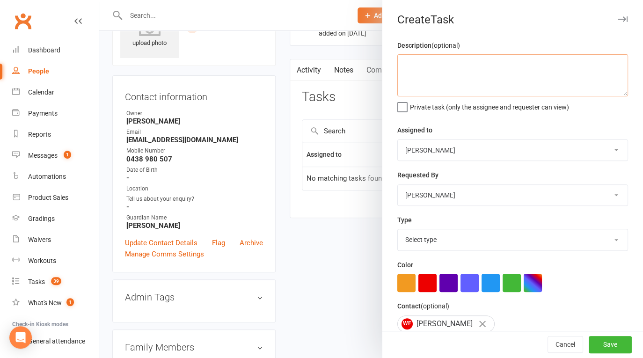
click at [431, 65] on textarea at bounding box center [512, 75] width 231 height 42
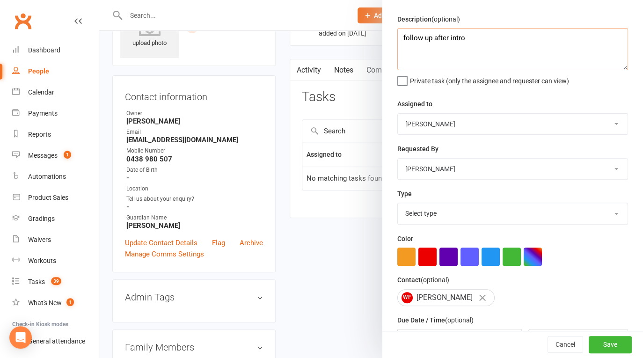
scroll to position [51, 0]
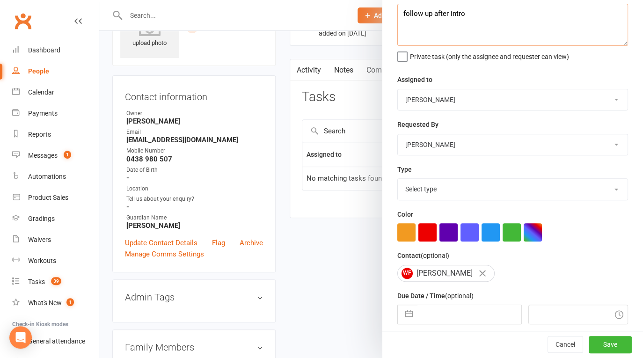
type textarea "follow up after intro"
select select "14820"
click option "Phone call" at bounding box center [0, 0] width 0 height 0
select select "7"
select select "2025"
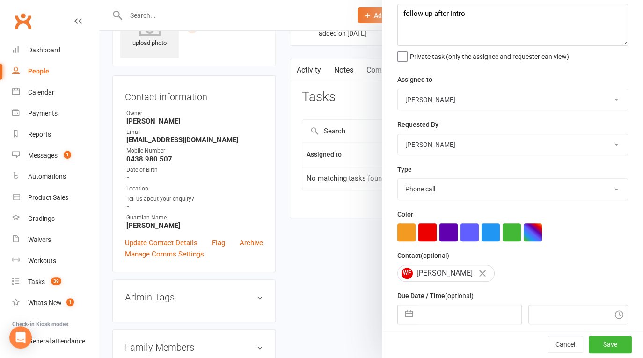
select select "8"
select select "2025"
select select "9"
select select "2025"
click at [467, 316] on input "text" at bounding box center [469, 314] width 104 height 19
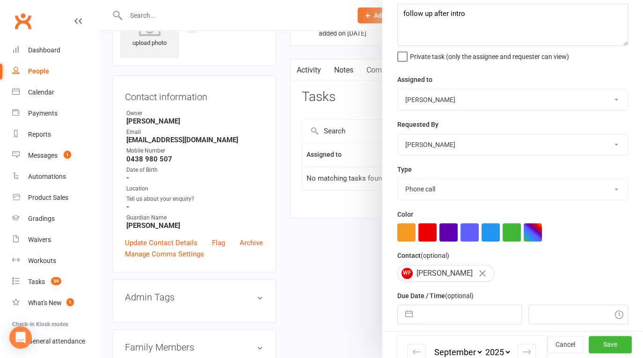
scroll to position [170, 0]
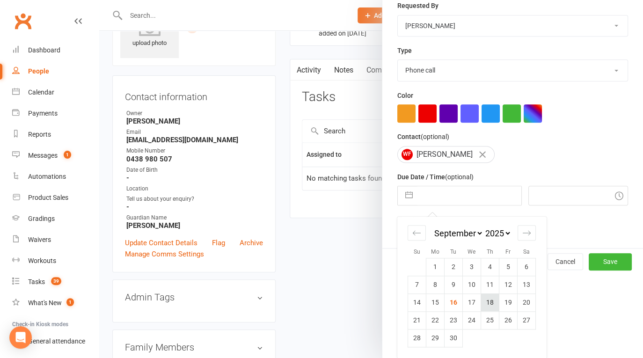
click at [493, 301] on td "18" at bounding box center [490, 302] width 18 height 18
type input "18 Sep 2025"
type input "9:30am"
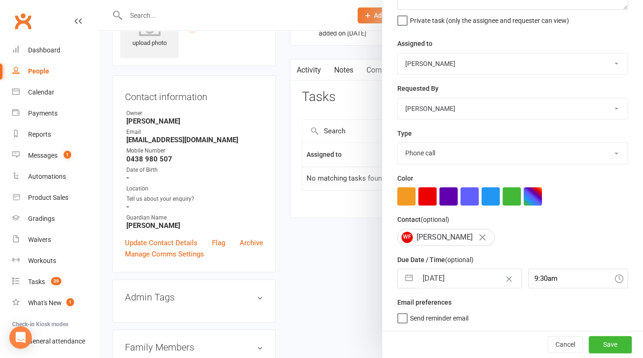
scroll to position [87, 0]
click at [604, 347] on button "Save" at bounding box center [610, 344] width 43 height 17
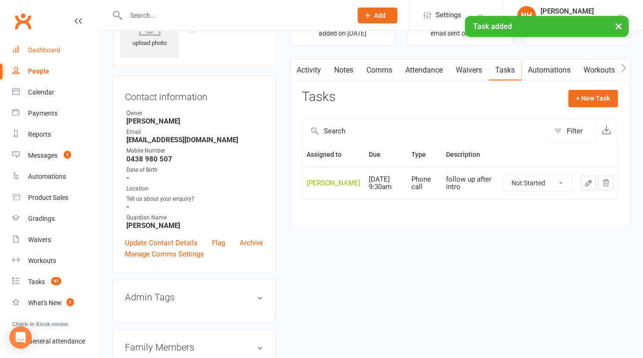
click at [43, 49] on div "Dashboard" at bounding box center [44, 49] width 32 height 7
